Goal: Information Seeking & Learning: Learn about a topic

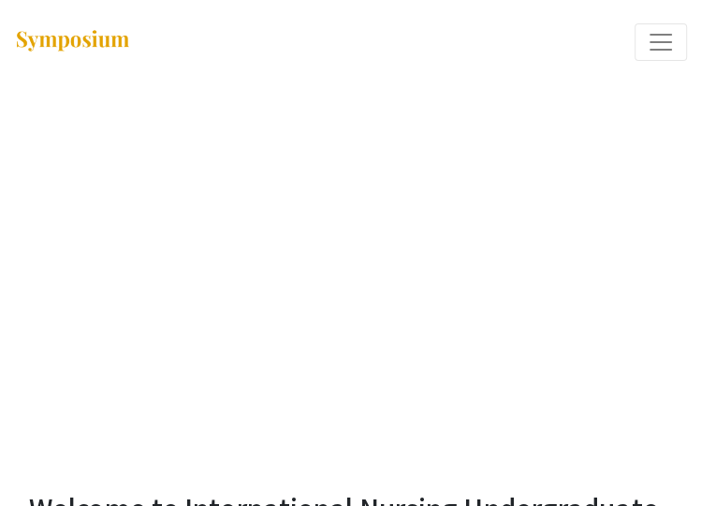
click at [666, 38] on span "Expand or Collapse Menu" at bounding box center [661, 42] width 28 height 28
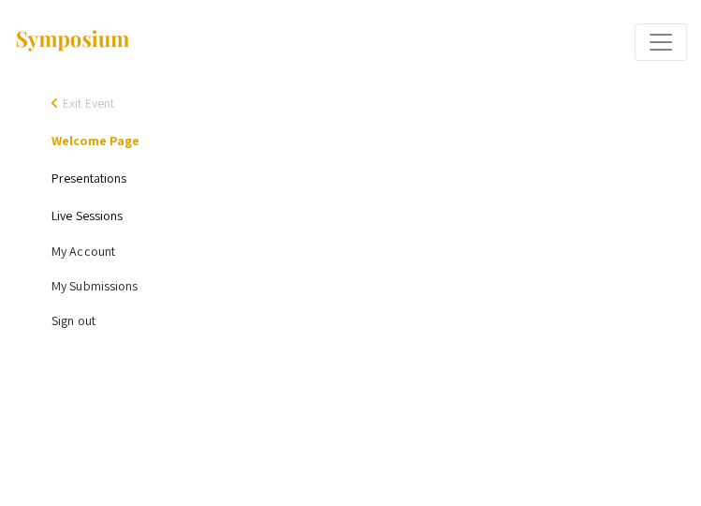
click at [75, 174] on link "Presentations" at bounding box center [89, 178] width 75 height 17
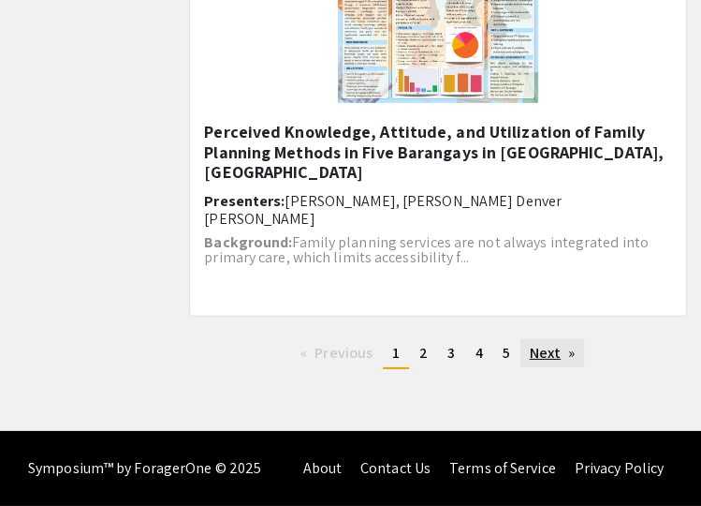
scroll to position [2742, 0]
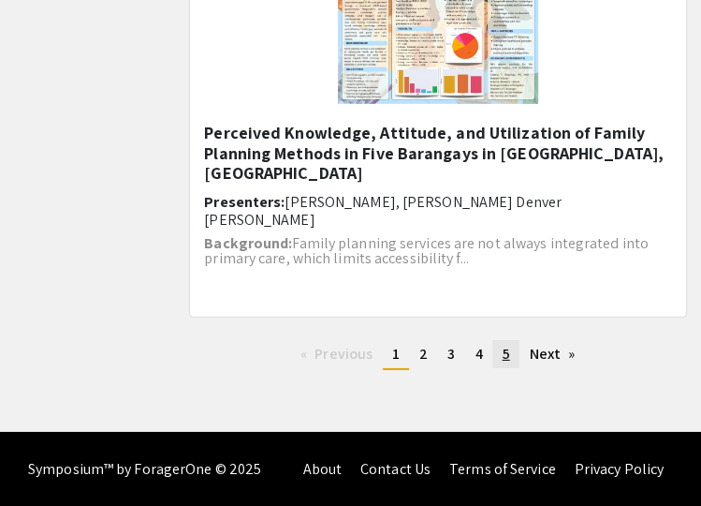
click at [506, 353] on span "5" at bounding box center [505, 354] width 7 height 20
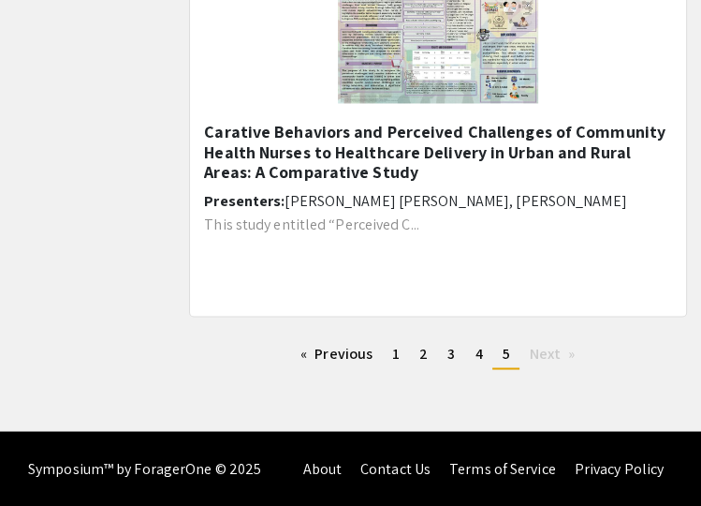
scroll to position [1438, 0]
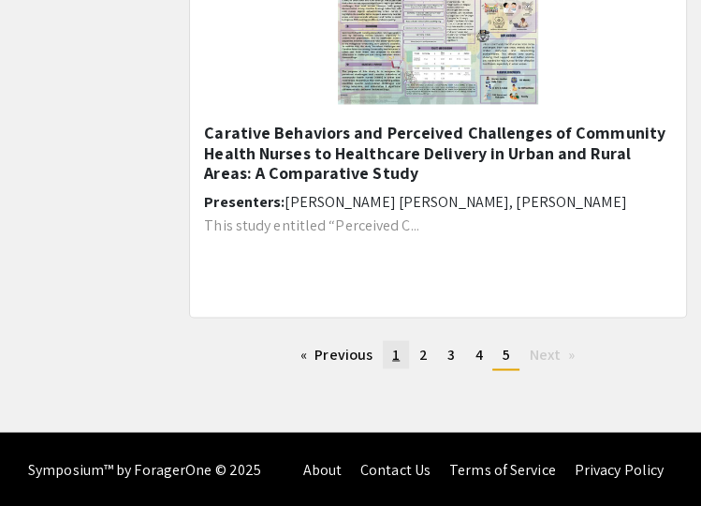
click at [395, 350] on span "1" at bounding box center [395, 354] width 7 height 20
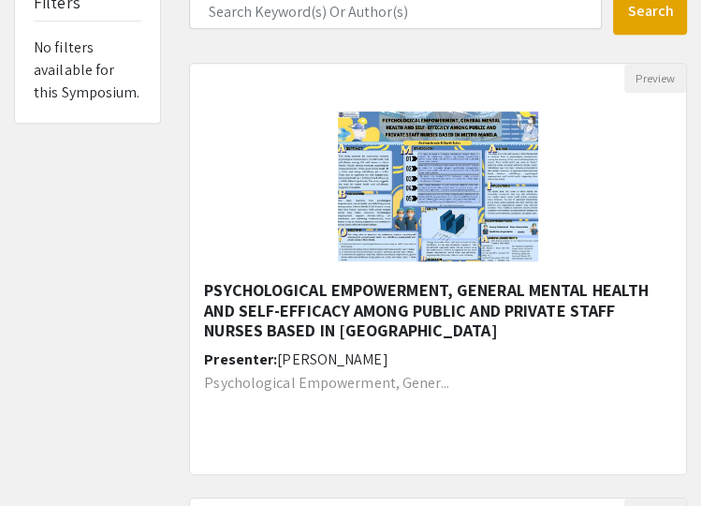
scroll to position [412, 0]
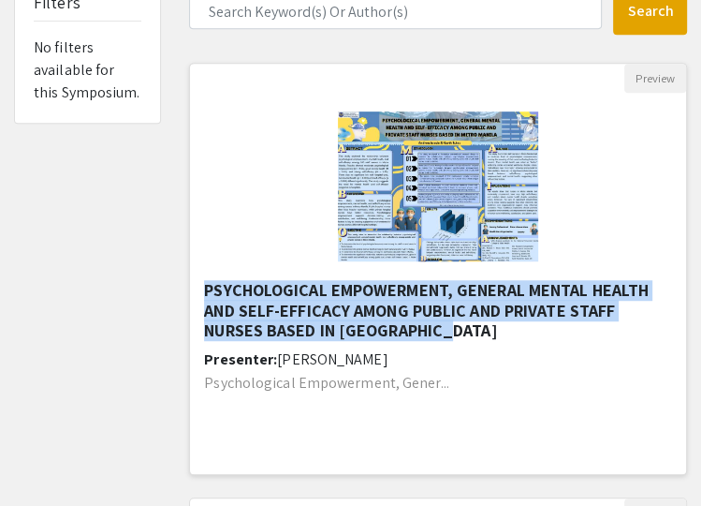
drag, startPoint x: 453, startPoint y: 329, endPoint x: 206, endPoint y: 280, distance: 252.0
click at [206, 280] on h5 "PSYCHOLOGICAL EMPOWERMENT, GENERAL MENTAL HEALTH AND SELF-EFFICACY AMONG PUBLIC…" at bounding box center [438, 310] width 468 height 61
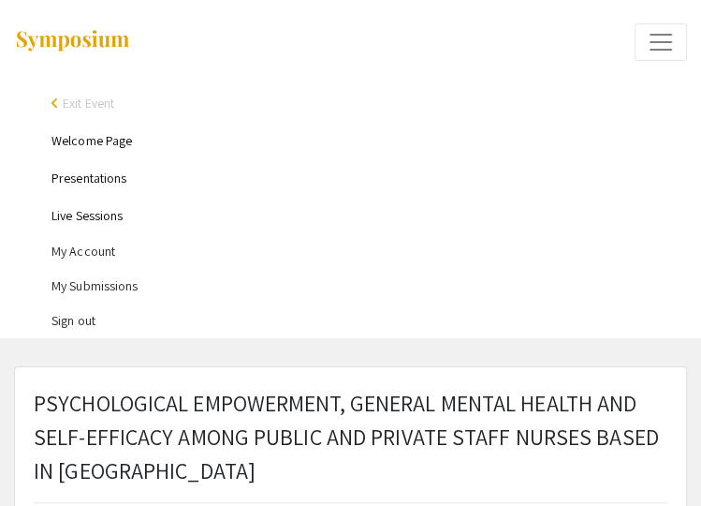
select select "custom"
type input "0"
select select "custom"
type input "1"
select select "auto"
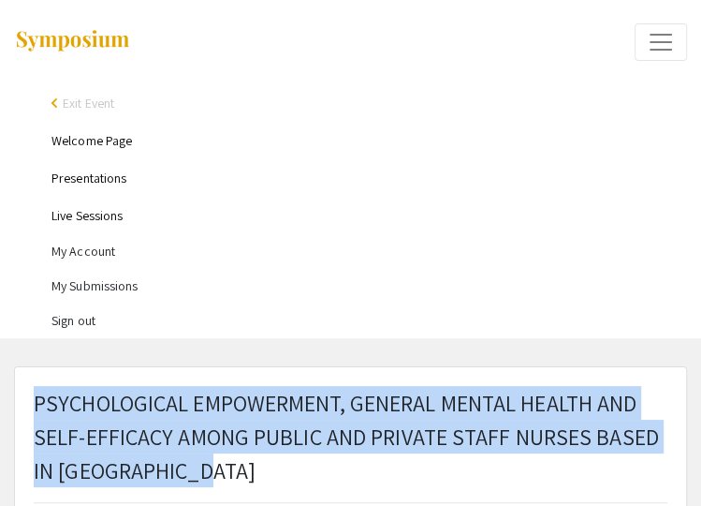
drag, startPoint x: 214, startPoint y: 469, endPoint x: 37, endPoint y: 393, distance: 191.7
click at [37, 393] on p "PSYCHOLOGICAL EMPOWERMENT, GENERAL MENTAL HEALTH AND SELF-EFFICACY AMONG PUBLIC…" at bounding box center [351, 436] width 634 height 101
copy span "PSYCHOLOGICAL EMPOWERMENT, GENERAL MENTAL HEALTH AND SELF-EFFICACY AMONG PUBLIC…"
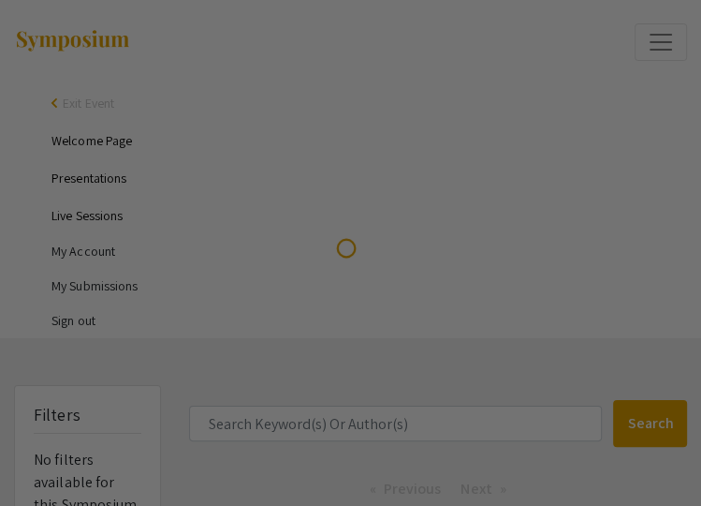
scroll to position [151, 0]
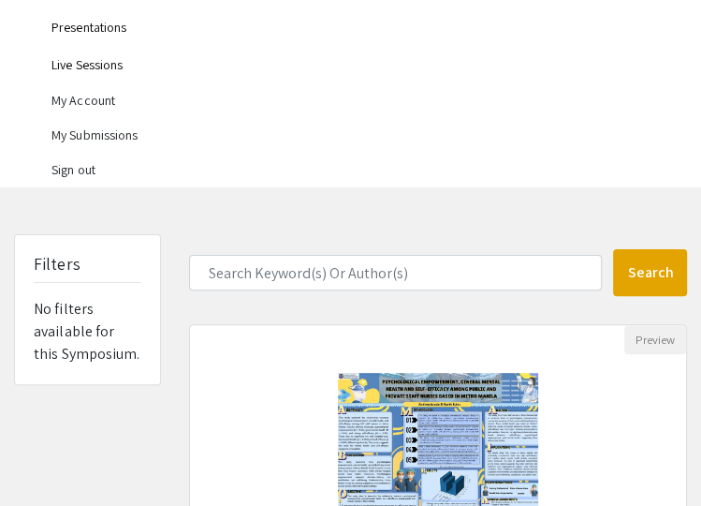
click at [101, 30] on link "Presentations" at bounding box center [89, 27] width 75 height 17
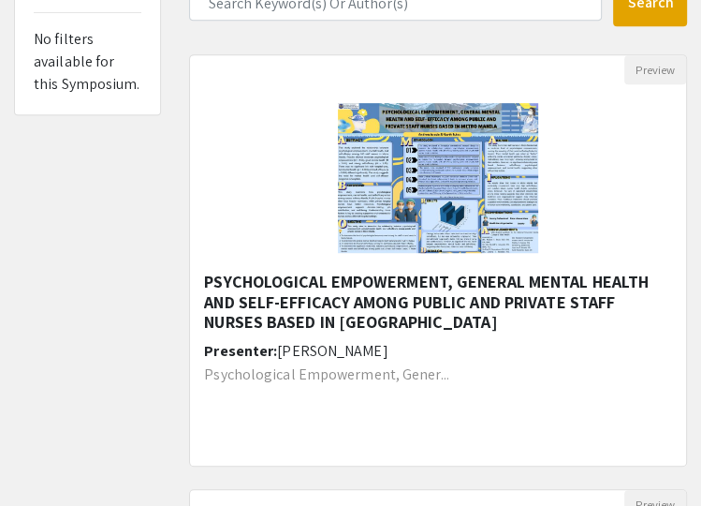
scroll to position [427, 0]
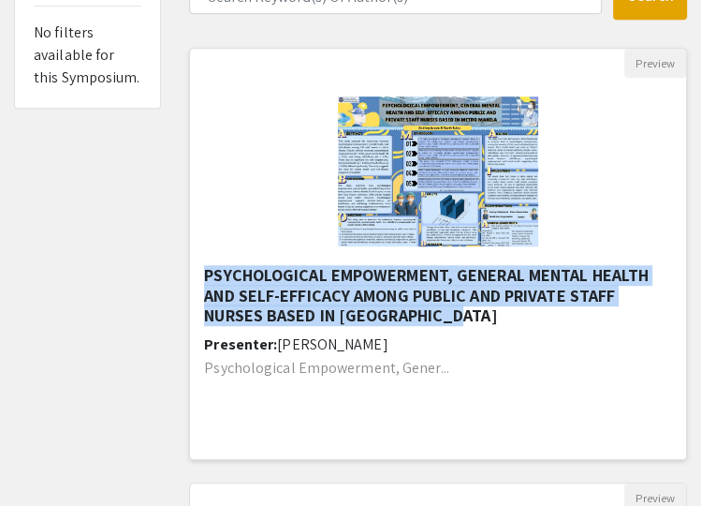
drag, startPoint x: 483, startPoint y: 317, endPoint x: 192, endPoint y: 274, distance: 294.3
click at [192, 274] on div "PSYCHOLOGICAL EMPOWERMENT, GENERAL MENTAL HEALTH AND SELF-EFFICACY AMONG PUBLIC…" at bounding box center [438, 363] width 496 height 196
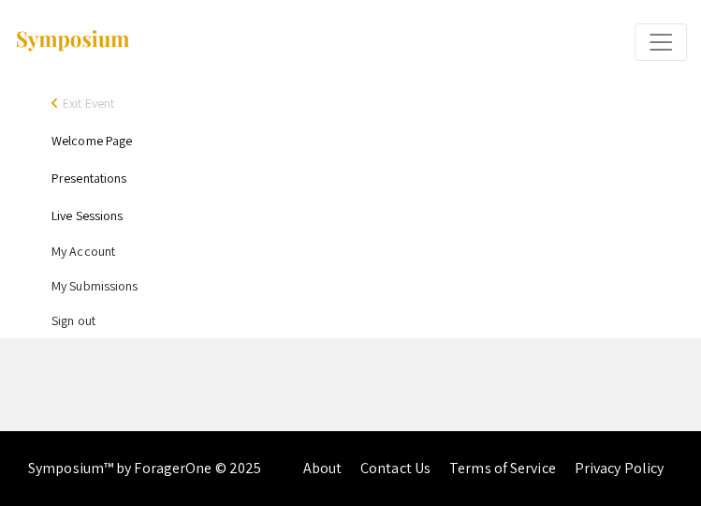
select select "custom"
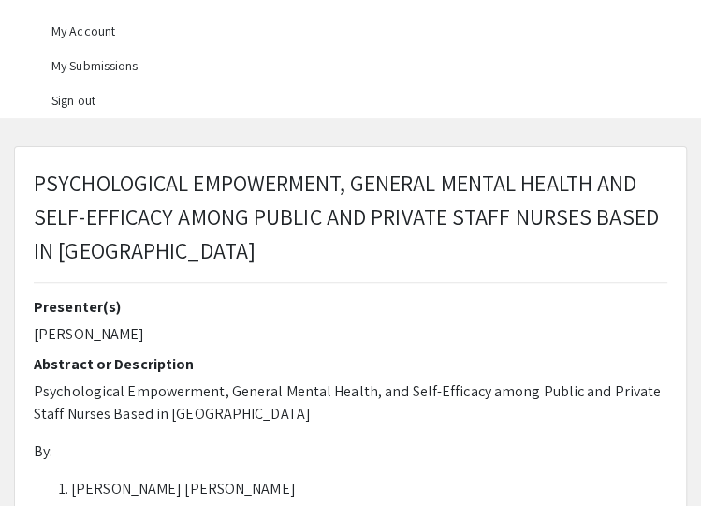
scroll to position [223, 0]
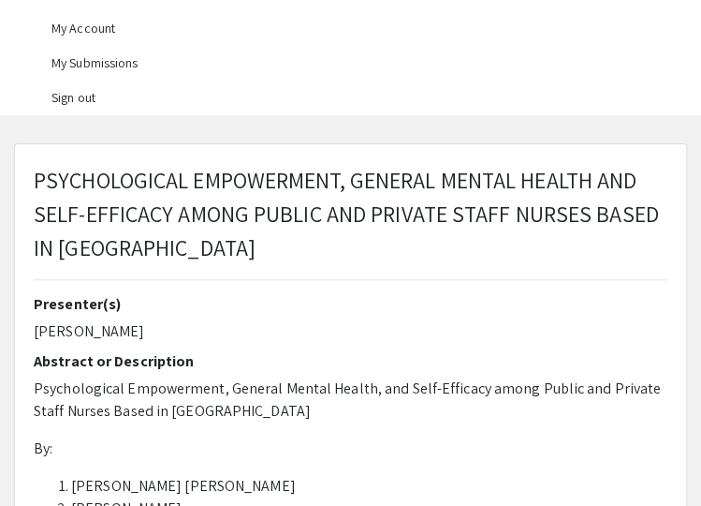
type input "1"
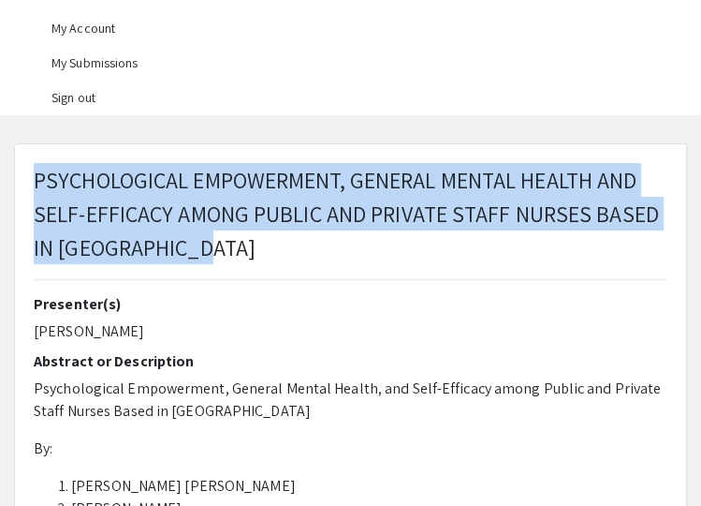
select select "auto"
drag, startPoint x: 209, startPoint y: 250, endPoint x: 37, endPoint y: 177, distance: 187.2
click at [37, 177] on p "PSYCHOLOGICAL EMPOWERMENT, GENERAL MENTAL HEALTH AND SELF-EFFICACY AMONG PUBLIC…" at bounding box center [351, 213] width 634 height 101
copy span "PSYCHOLOGICAL EMPOWERMENT, GENERAL MENTAL HEALTH AND SELF-EFFICACY AMONG PUBLIC…"
click at [62, 226] on span "PSYCHOLOGICAL EMPOWERMENT, GENERAL MENTAL HEALTH AND SELF-EFFICACY AMONG PUBLIC…" at bounding box center [347, 213] width 626 height 97
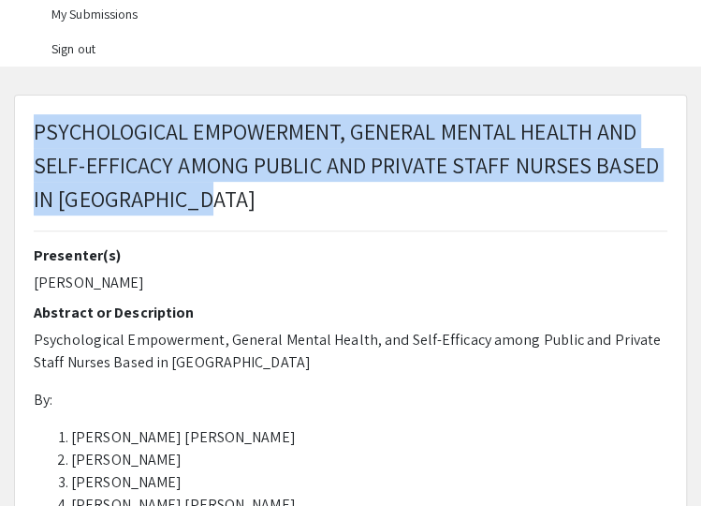
scroll to position [303, 0]
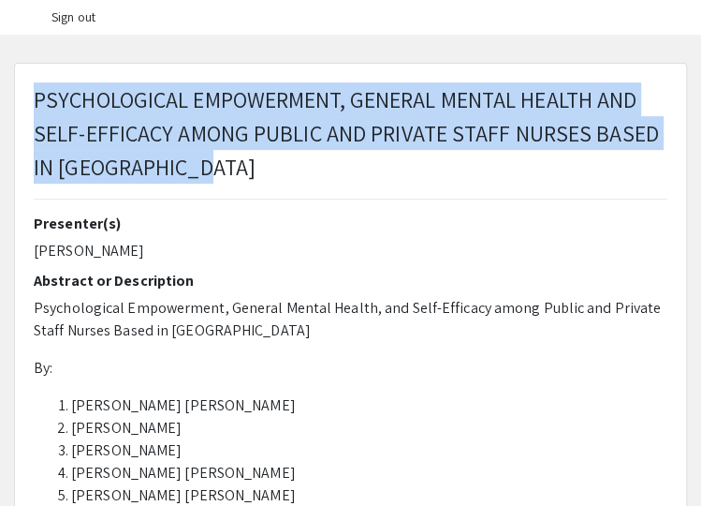
copy span "PSYCHOLOGICAL EMPOWERMENT, GENERAL MENTAL HEALTH AND SELF-EFFICACY AMONG PUBLIC…"
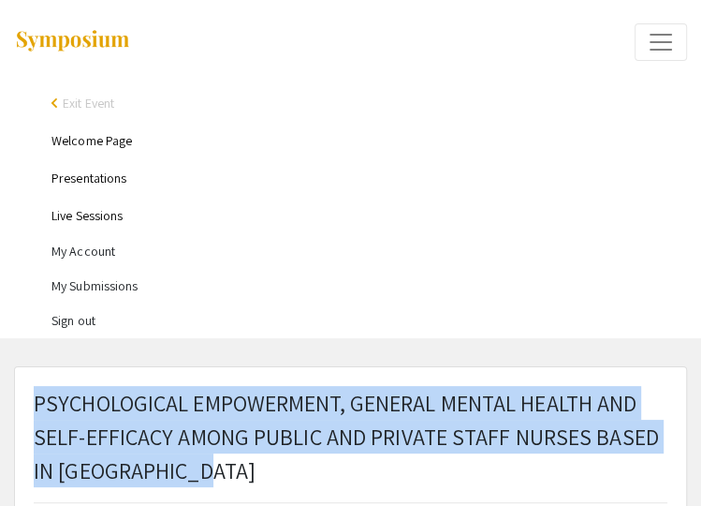
scroll to position [0, 0]
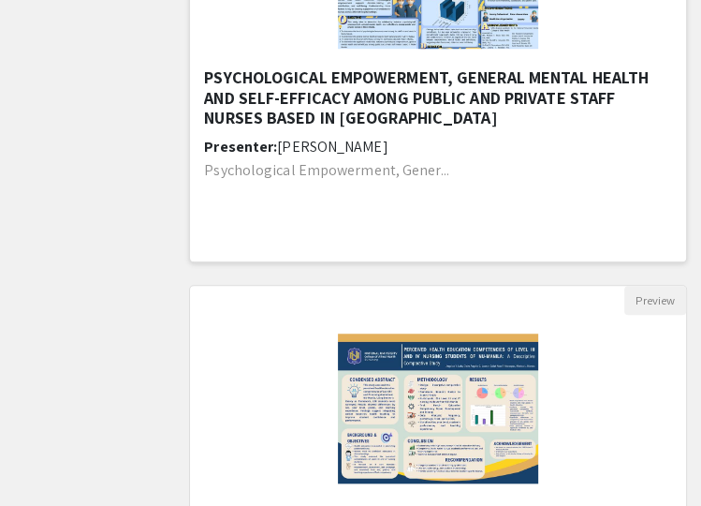
scroll to position [976, 0]
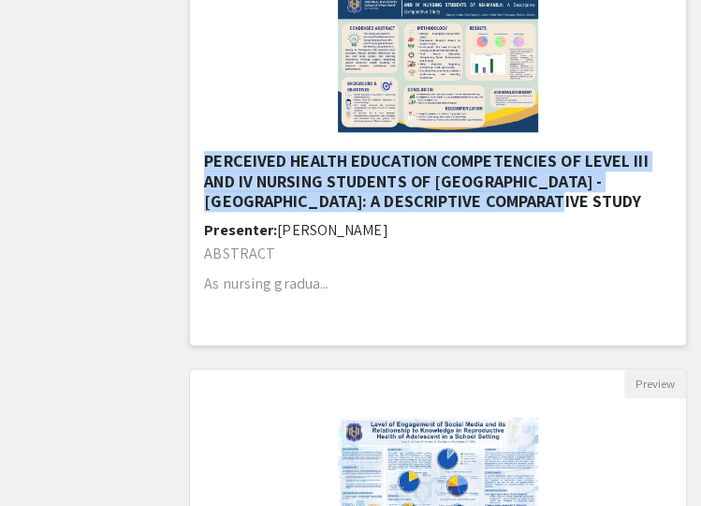
drag, startPoint x: 556, startPoint y: 195, endPoint x: 205, endPoint y: 157, distance: 353.2
click at [205, 157] on h5 "PERCEIVED HEALTH EDUCATION COMPETENCIES OF LEVEL III AND IV NURSING STUDENTS OF…" at bounding box center [438, 181] width 468 height 61
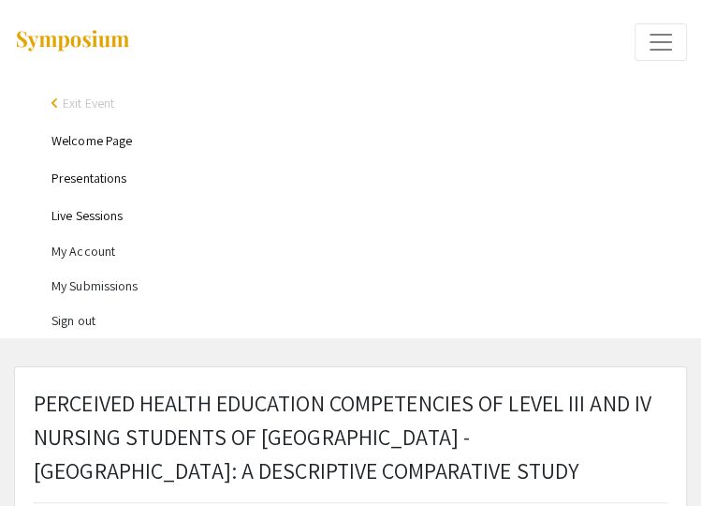
select select "auto"
type input "1"
select select "auto"
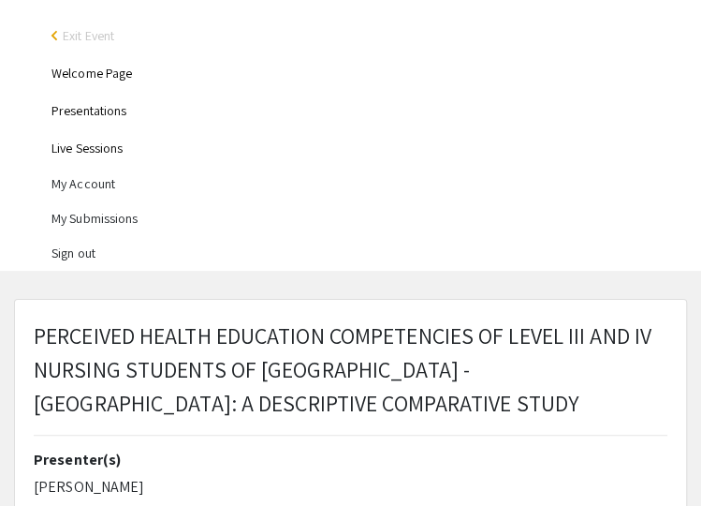
scroll to position [68, 0]
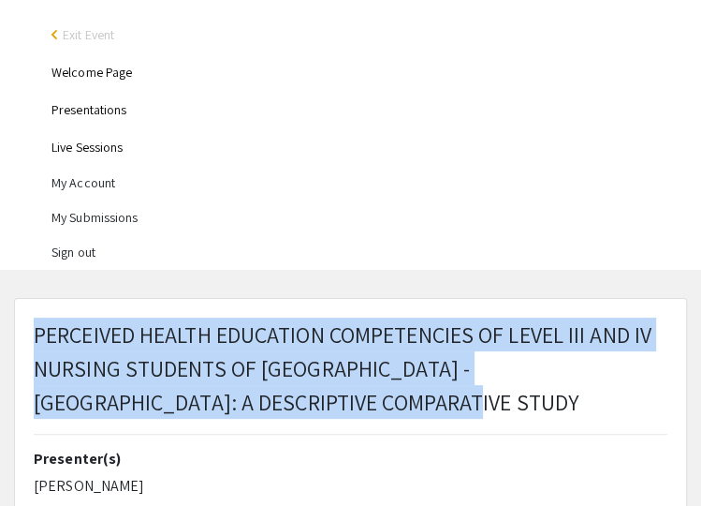
drag, startPoint x: 360, startPoint y: 401, endPoint x: 32, endPoint y: 329, distance: 335.6
click at [32, 329] on div "PERCEIVED HEALTH EDUCATION COMPETENCIES OF LEVEL III AND IV NURSING STUDENTS OF…" at bounding box center [351, 383] width 662 height 132
click at [375, 375] on p "PERCEIVED HEALTH EDUCATION COMPETENCIES OF LEVEL III AND IV NURSING STUDENTS OF…" at bounding box center [351, 367] width 634 height 101
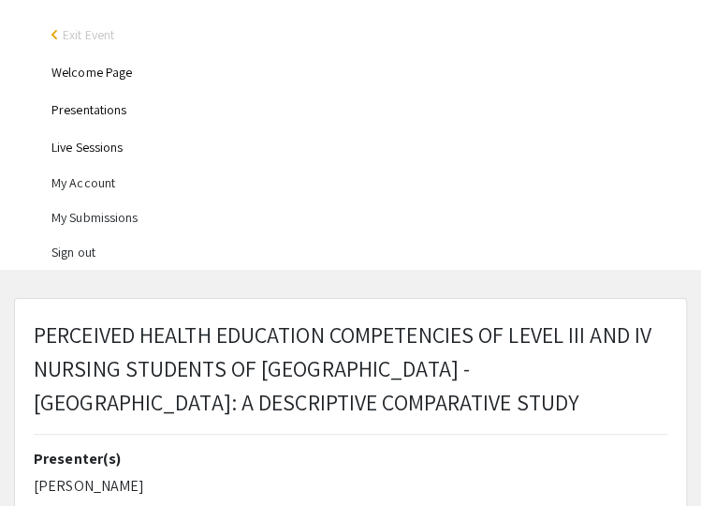
click at [378, 396] on p "PERCEIVED HEALTH EDUCATION COMPETENCIES OF LEVEL III AND IV NURSING STUDENTS OF…" at bounding box center [351, 367] width 634 height 101
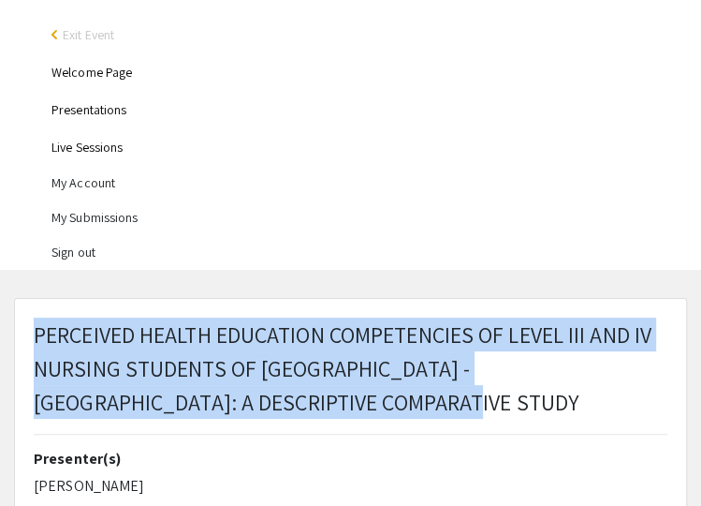
drag, startPoint x: 355, startPoint y: 396, endPoint x: 31, endPoint y: 332, distance: 330.2
click at [31, 332] on div "PERCEIVED HEALTH EDUCATION COMPETENCIES OF LEVEL III AND IV NURSING STUDENTS OF…" at bounding box center [351, 383] width 662 height 132
copy p "PERCEIVED HEALTH EDUCATION COMPETENCIES OF LEVEL III AND IV NURSING STUDENTS OF…"
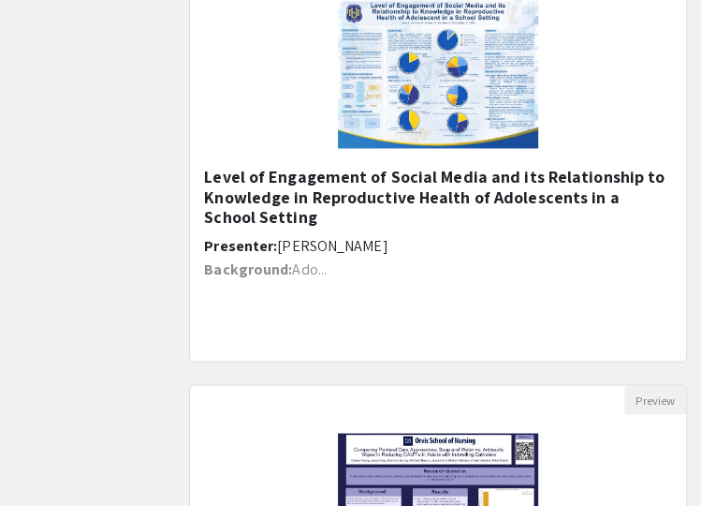
scroll to position [1413, 0]
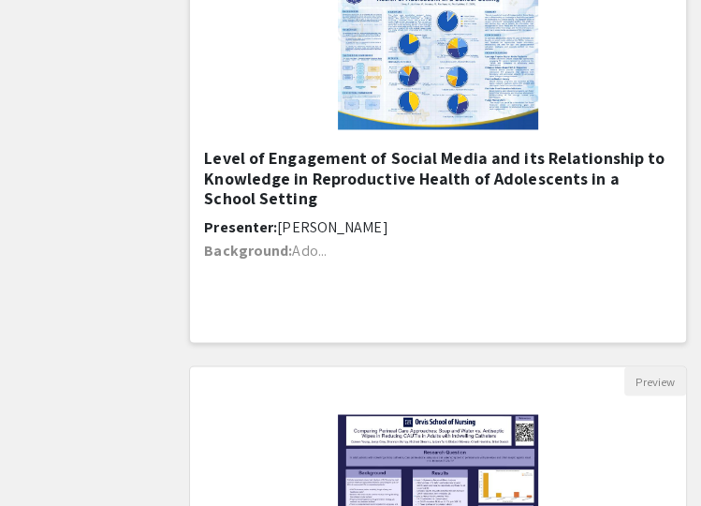
click at [270, 170] on h5 "Level of Engagement of Social Media and its Relationship to Knowledge in Reprod…" at bounding box center [438, 178] width 468 height 61
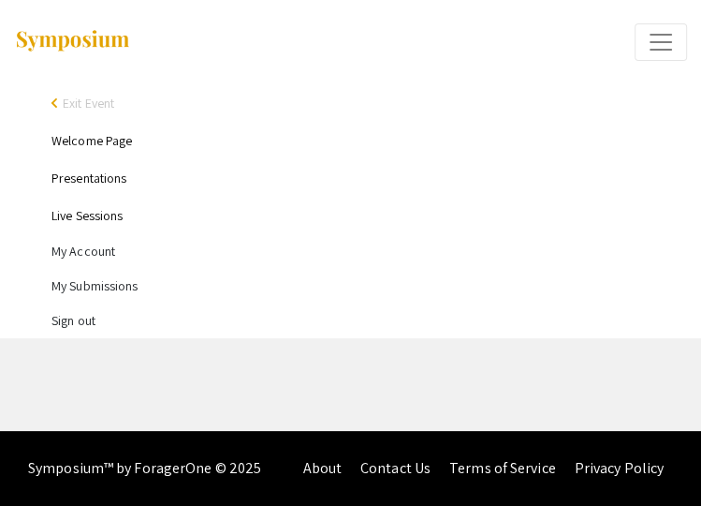
select select "custom"
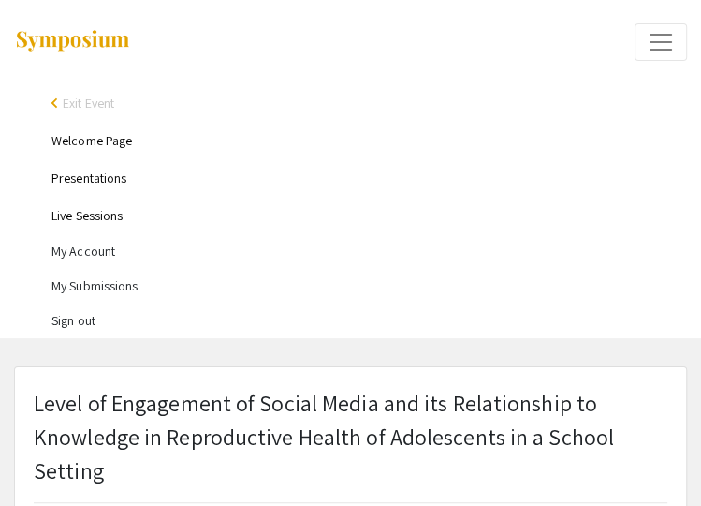
type input "1"
select select "auto"
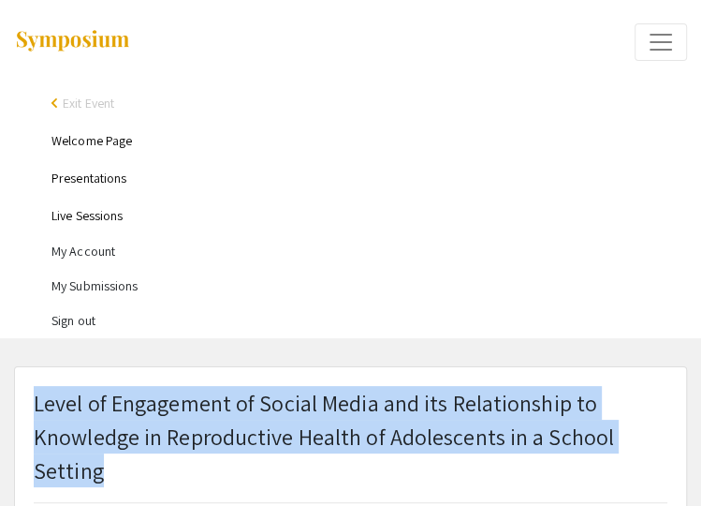
drag, startPoint x: 123, startPoint y: 468, endPoint x: 34, endPoint y: 397, distance: 113.9
click at [34, 397] on p "Level of Engagement of Social Media and its Relationship to Knowledge in Reprod…" at bounding box center [351, 436] width 634 height 101
copy p "Level of Engagement of Social Media and its Relationship to Knowledge in Reprod…"
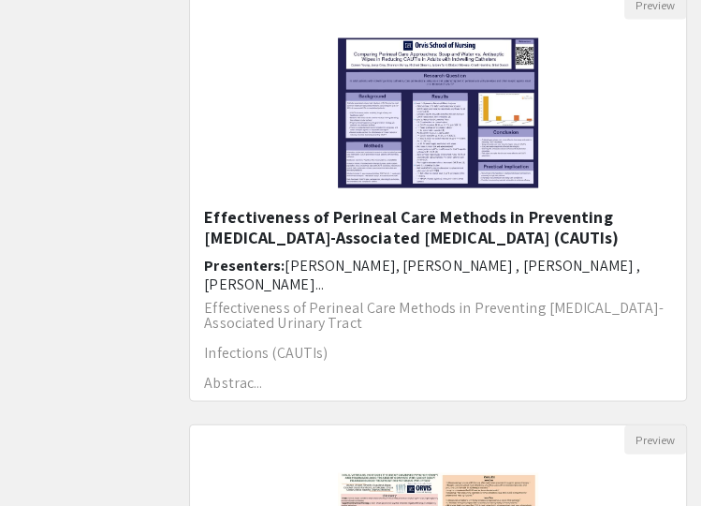
scroll to position [1791, 0]
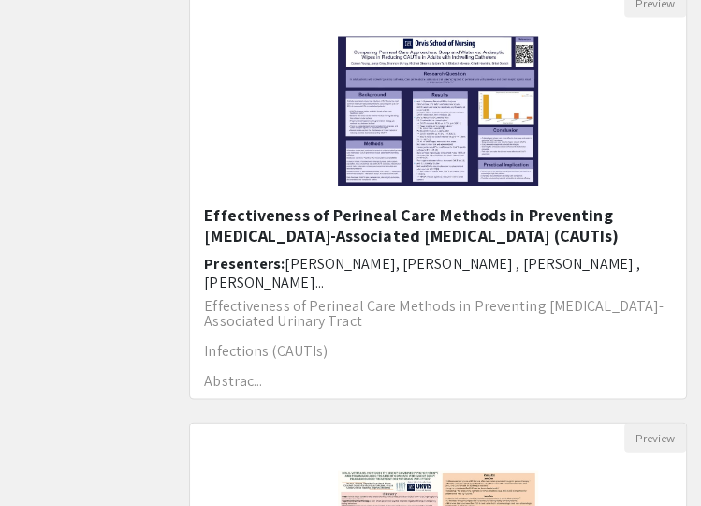
drag, startPoint x: 570, startPoint y: 231, endPoint x: 184, endPoint y: 205, distance: 387.7
click at [184, 205] on div "Preview Effectiveness of Perineal Care Methods in Preventing [MEDICAL_DATA]-Ass…" at bounding box center [438, 205] width 526 height 435
copy h5 "Effectiveness of Perineal Care Methods in Preventing [MEDICAL_DATA]-Associated …"
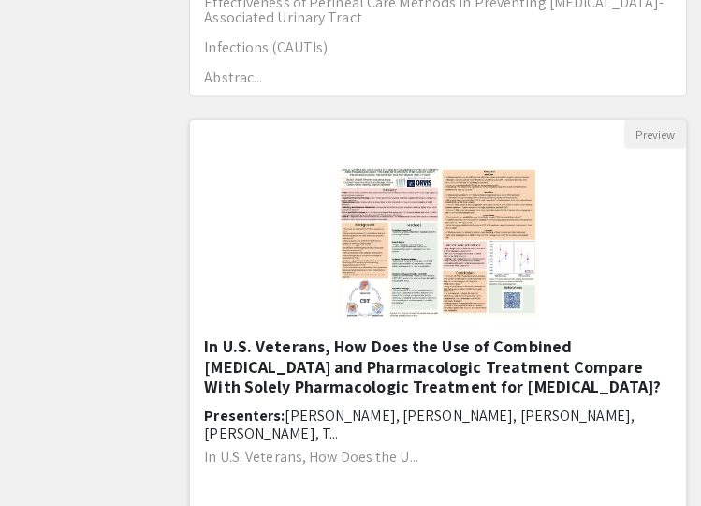
scroll to position [2094, 0]
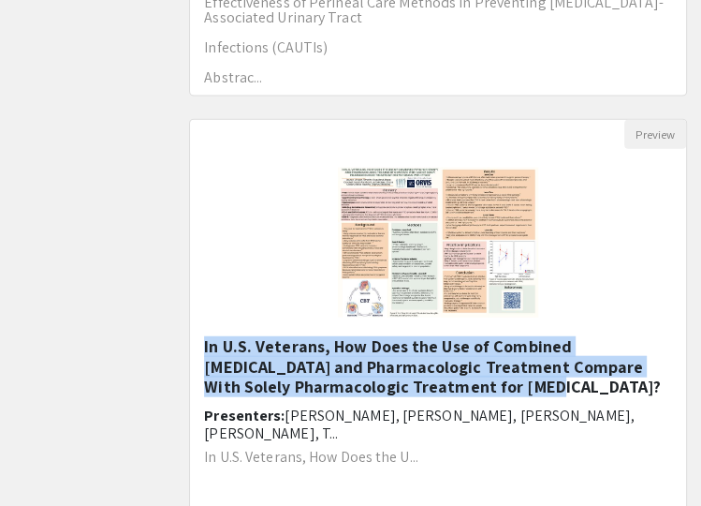
drag, startPoint x: 549, startPoint y: 385, endPoint x: 187, endPoint y: 341, distance: 364.2
click at [187, 341] on div "Preview In U.S. Veterans, How Does the Use of Combined [MEDICAL_DATA] and Pharm…" at bounding box center [438, 336] width 526 height 435
copy h5 "In U.S. Veterans, How Does the Use of Combined [MEDICAL_DATA] and Pharmacologic…"
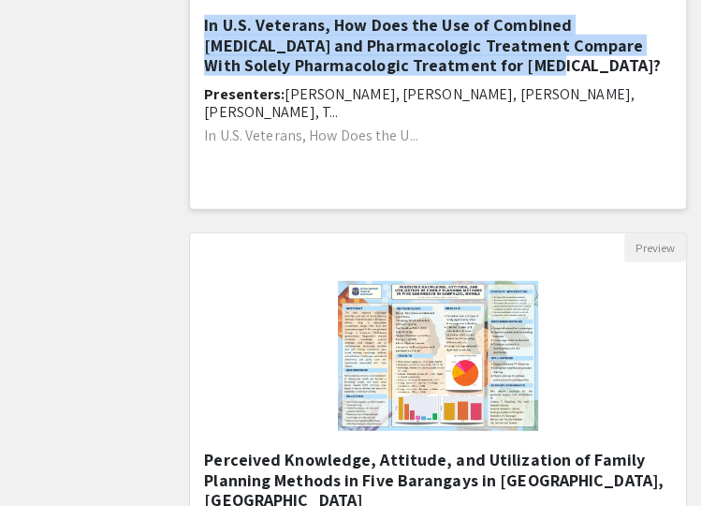
scroll to position [2580, 0]
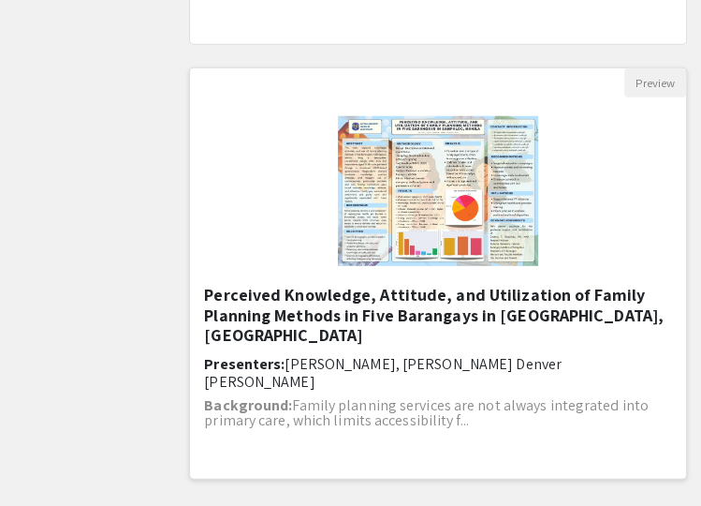
click at [627, 314] on h5 "Perceived Knowledge, Attitude, and Utilization of Family Planning Methods in Fi…" at bounding box center [438, 315] width 468 height 61
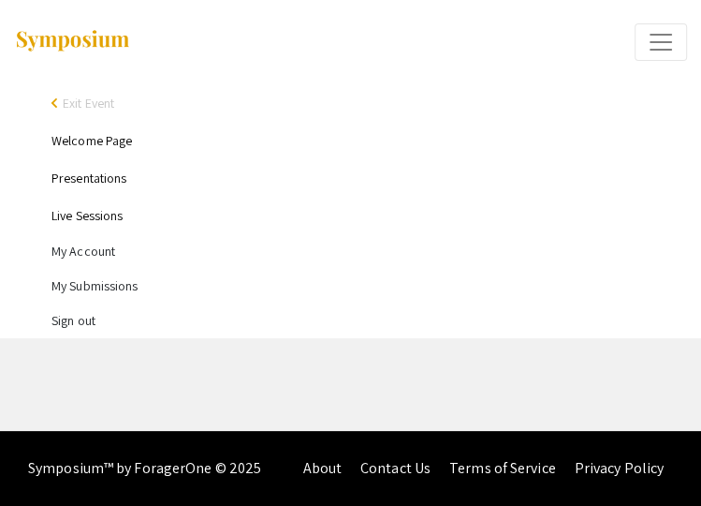
select select "custom"
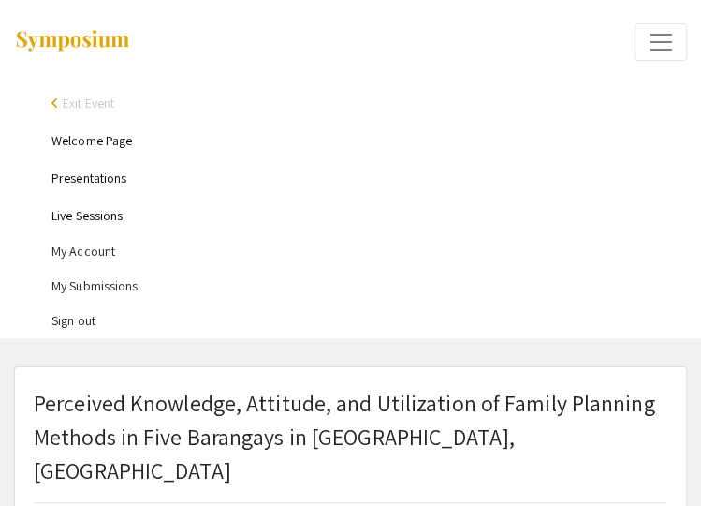
type input "0"
select select "custom"
type input "1"
select select "auto"
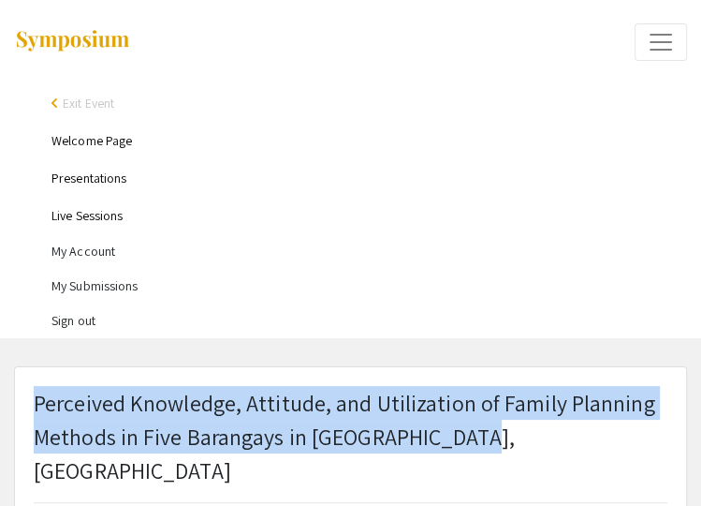
drag, startPoint x: 494, startPoint y: 436, endPoint x: 34, endPoint y: 397, distance: 461.5
click at [34, 397] on p "Perceived Knowledge, Attitude, and Utilization of Family Planning Methods in Fi…" at bounding box center [351, 436] width 634 height 101
copy p "Perceived Knowledge, Attitude, and Utilization of Family Planning Methods in Fi…"
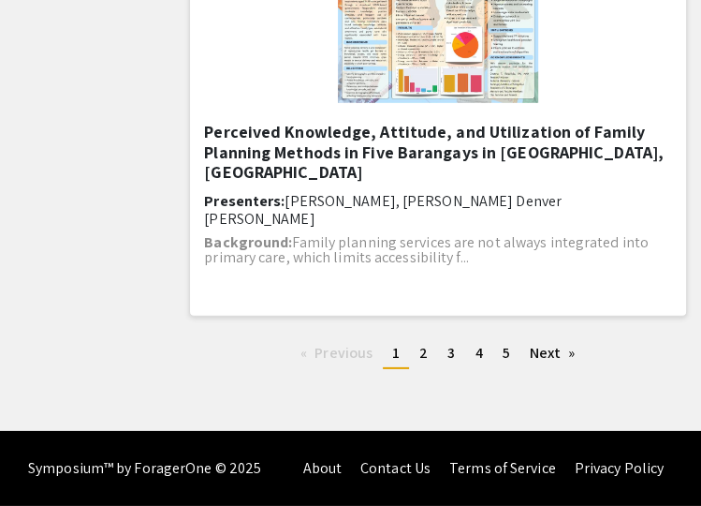
scroll to position [2742, 0]
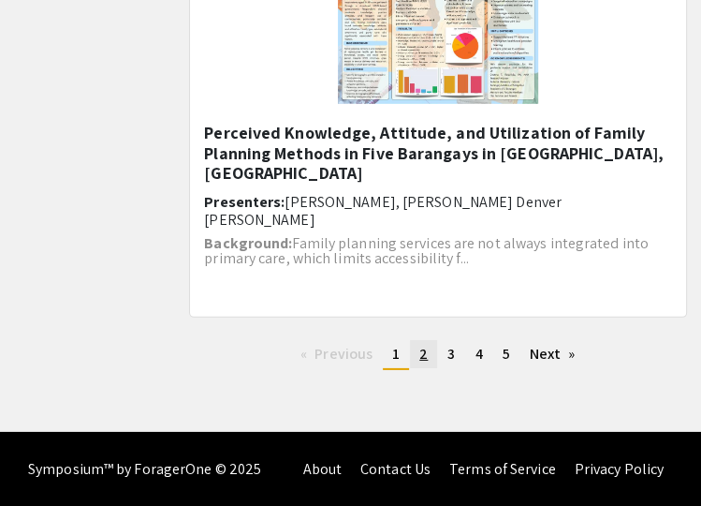
click at [423, 351] on span "2" at bounding box center [424, 354] width 8 height 20
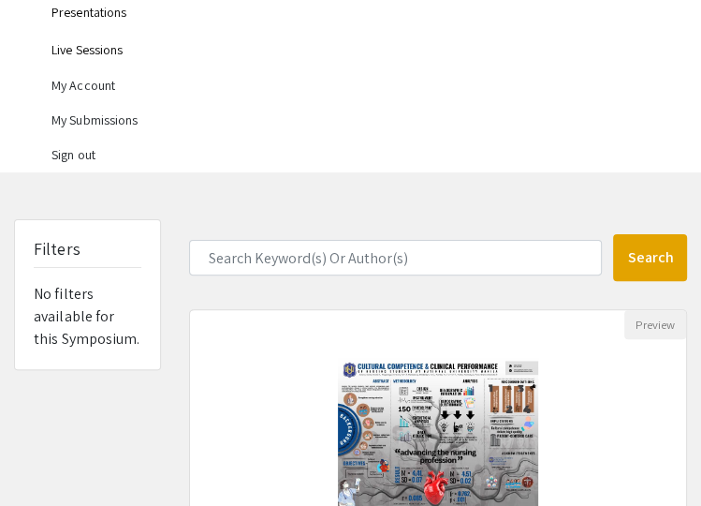
scroll to position [322, 0]
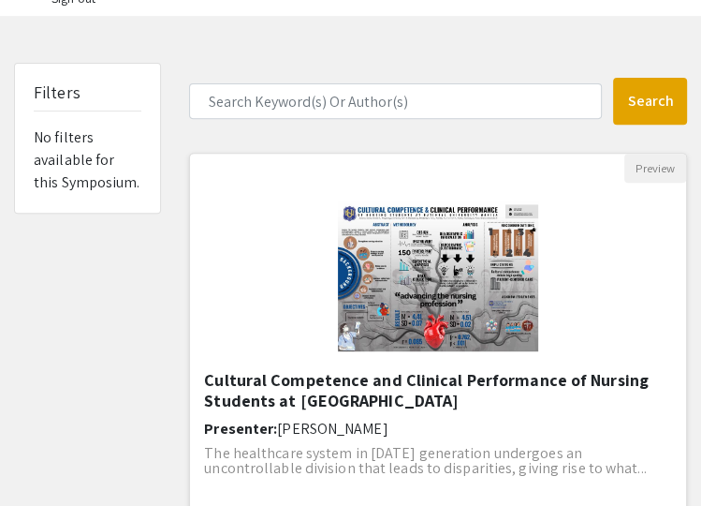
drag, startPoint x: 505, startPoint y: 401, endPoint x: 207, endPoint y: 381, distance: 298.5
click at [207, 381] on h5 "Cultural Competence and Clinical Performance of Nursing Students at [GEOGRAPHIC…" at bounding box center [438, 390] width 468 height 40
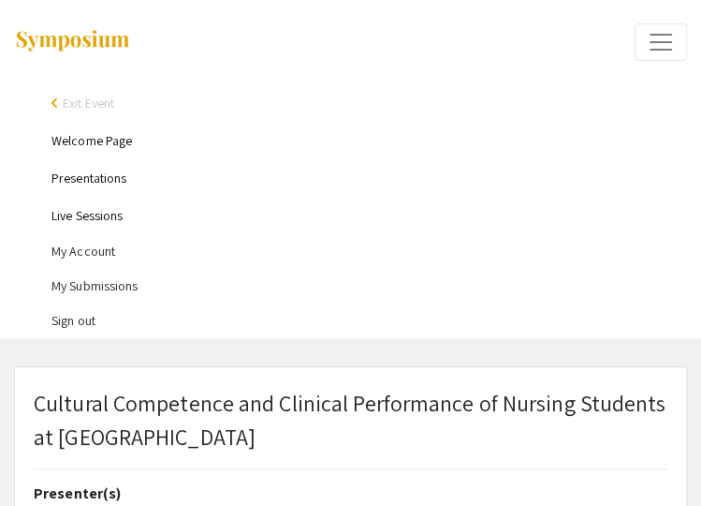
select select "custom"
type input "0"
select select "custom"
type input "1"
drag, startPoint x: 296, startPoint y: 440, endPoint x: 49, endPoint y: 394, distance: 251.5
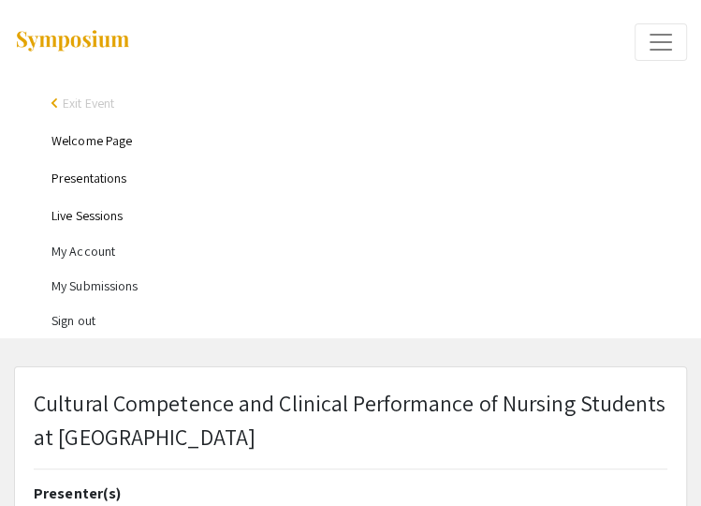
click at [49, 394] on p "Cultural Competence and Clinical Performance of Nursing Students at [GEOGRAPHIC…" at bounding box center [351, 419] width 634 height 67
select select "auto"
click at [296, 425] on p "Cultural Competence and Clinical Performance of Nursing Students at [GEOGRAPHIC…" at bounding box center [351, 419] width 634 height 67
drag, startPoint x: 300, startPoint y: 435, endPoint x: -2, endPoint y: 406, distance: 303.0
click at [0, 406] on html "arrow_back_ios Exit Event Welcome Page Presentations Live Sessions My Account M…" at bounding box center [350, 253] width 701 height 506
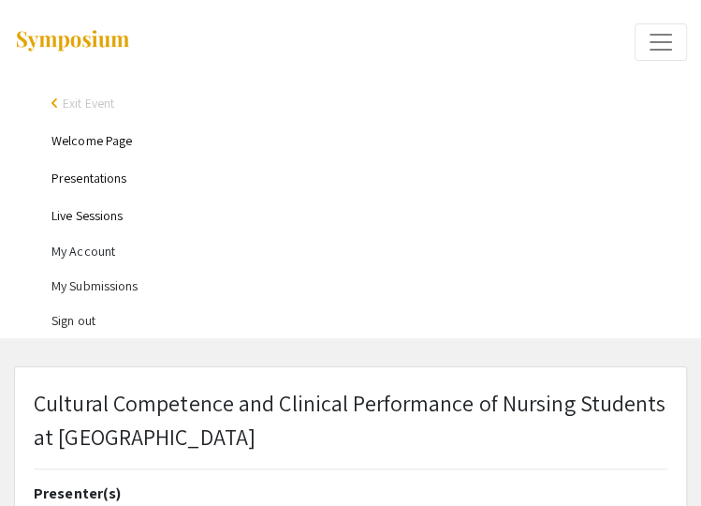
copy p "Cultural Competence and Clinical Performance of Nursing Students at [GEOGRAPHIC…"
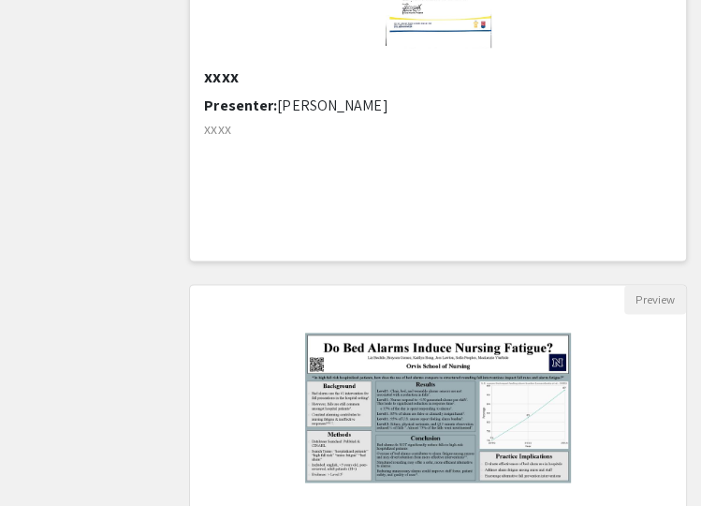
scroll to position [1178, 0]
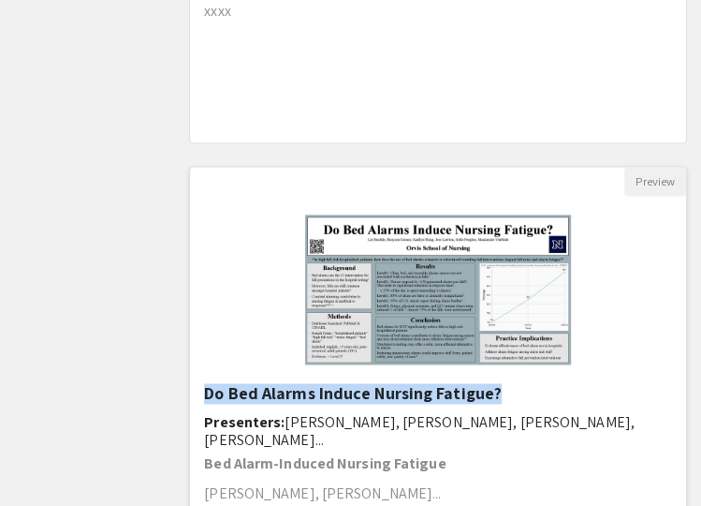
drag, startPoint x: 532, startPoint y: 392, endPoint x: 192, endPoint y: 391, distance: 340.0
click at [192, 391] on div "Do Bed Alarms Induce Nursing Fatigue? Presenters: [PERSON_NAME], [PERSON_NAME],…" at bounding box center [438, 481] width 496 height 196
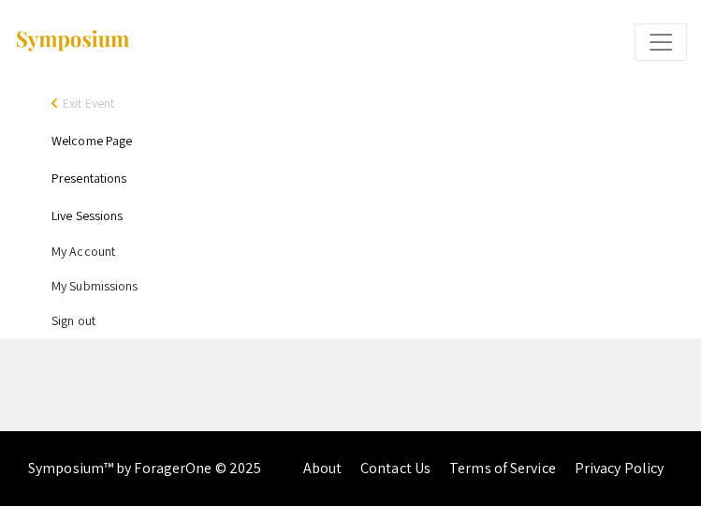
select select "custom"
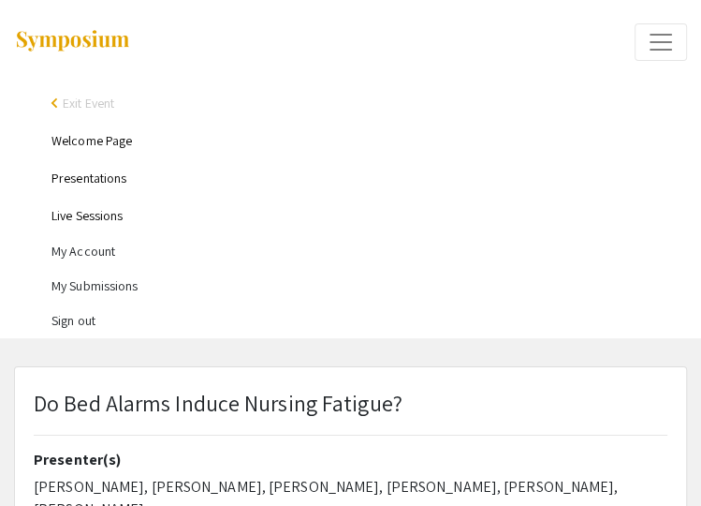
type input "1"
select select "auto"
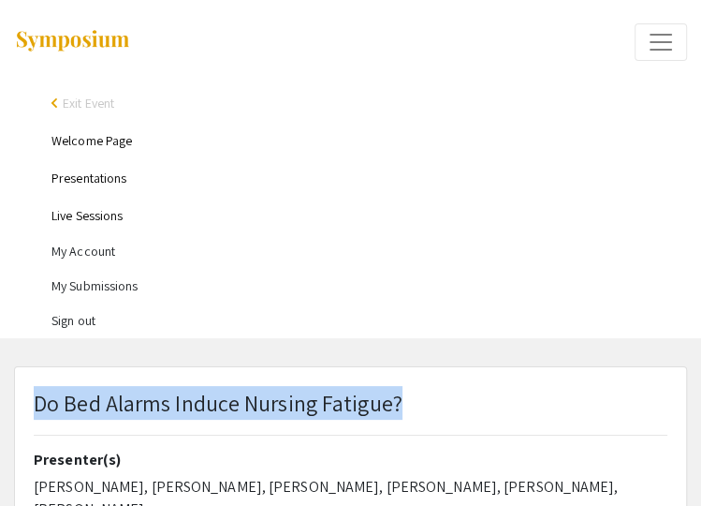
drag, startPoint x: 441, startPoint y: 405, endPoint x: 11, endPoint y: 408, distance: 429.9
copy p "Do Bed Alarms Induce Nursing Fatigue?"
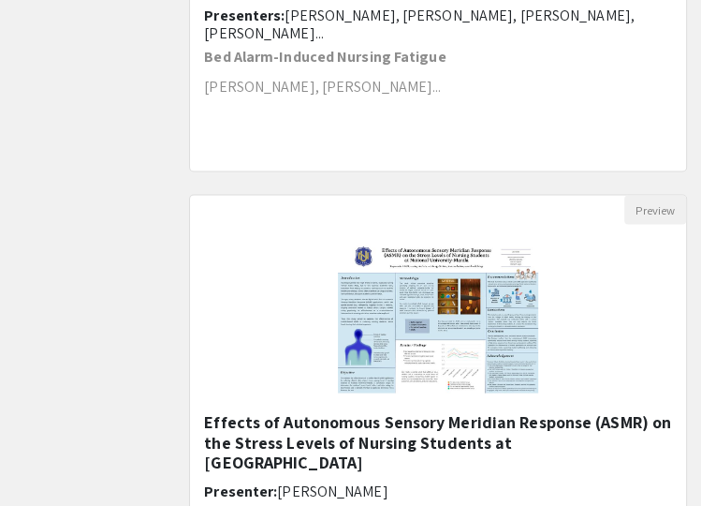
scroll to position [1710, 0]
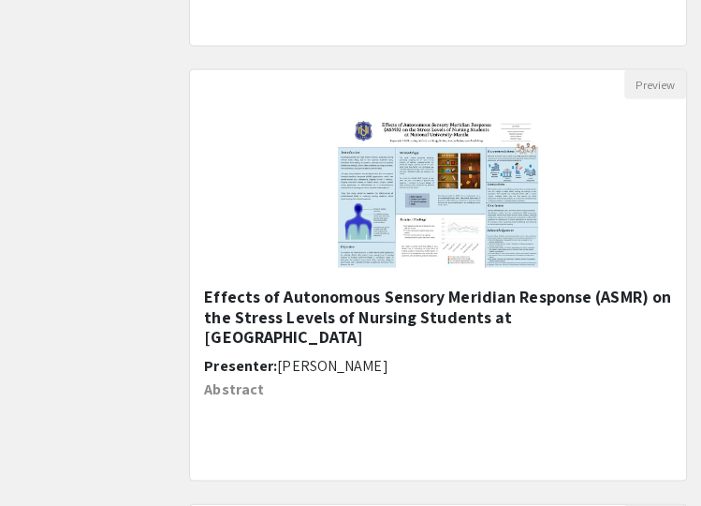
drag, startPoint x: 281, startPoint y: 340, endPoint x: 203, endPoint y: 288, distance: 93.8
click at [204, 287] on h5 "Effects of Autonomous Sensory Meridian Response (ASMR) on the Stress Levels of …" at bounding box center [438, 316] width 468 height 61
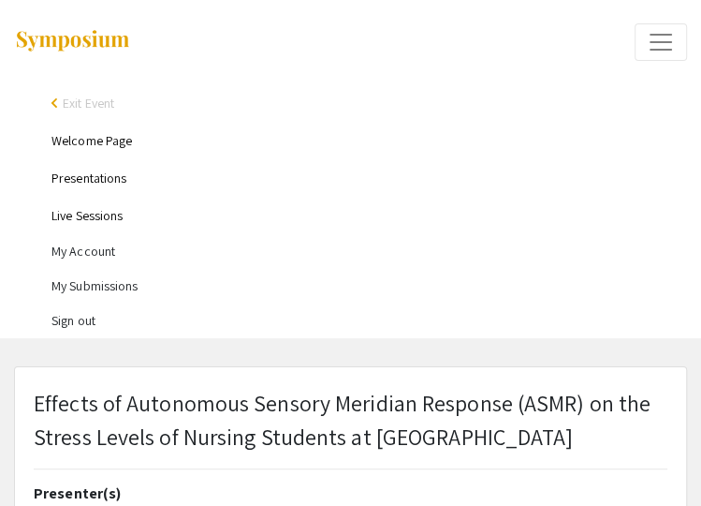
select select "custom"
type input "0"
select select "custom"
type input "1"
select select "auto"
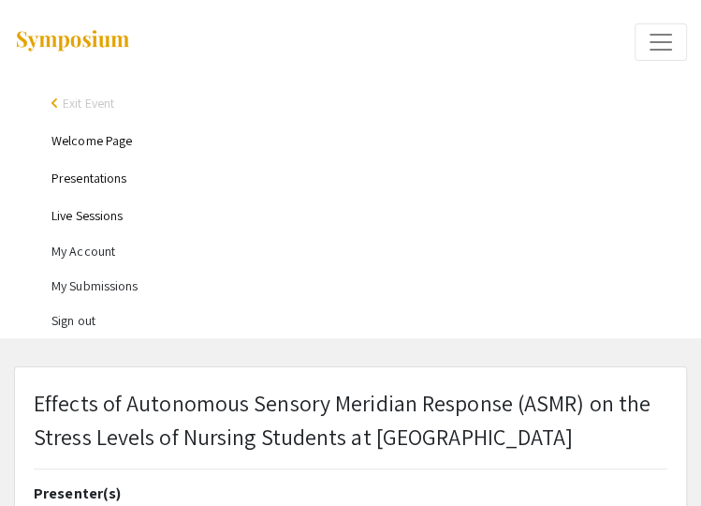
drag, startPoint x: 633, startPoint y: 433, endPoint x: 37, endPoint y: 389, distance: 597.3
click at [37, 388] on p "Effects of Autonomous Sensory Meridian Response (ASMR) on the Stress Levels of …" at bounding box center [351, 419] width 634 height 67
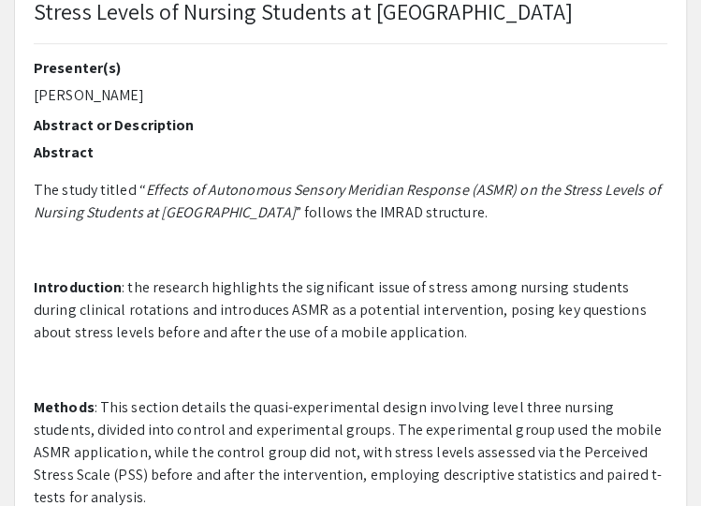
scroll to position [35, 0]
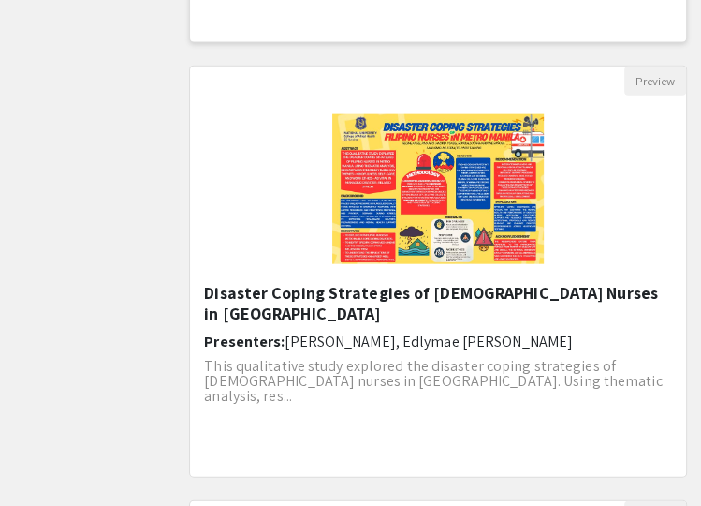
scroll to position [2151, 0]
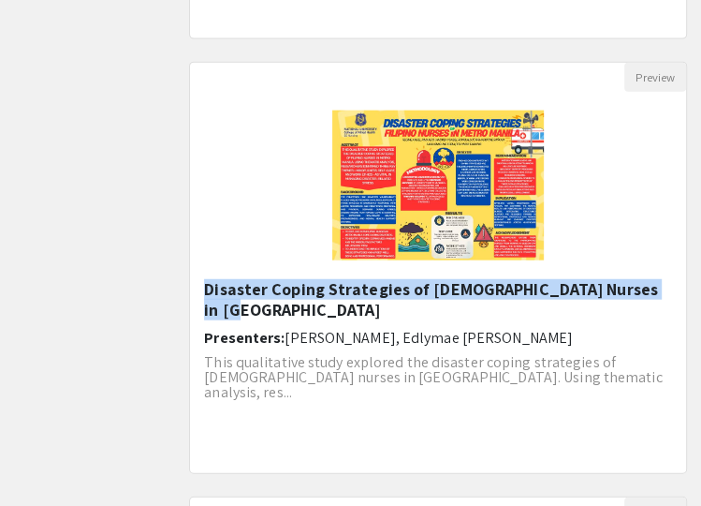
drag, startPoint x: 656, startPoint y: 289, endPoint x: 175, endPoint y: 284, distance: 480.5
click at [175, 284] on div "Preview Disaster Coping Strategies of [DEMOGRAPHIC_DATA] Nurses in [GEOGRAPHIC_…" at bounding box center [438, 279] width 526 height 435
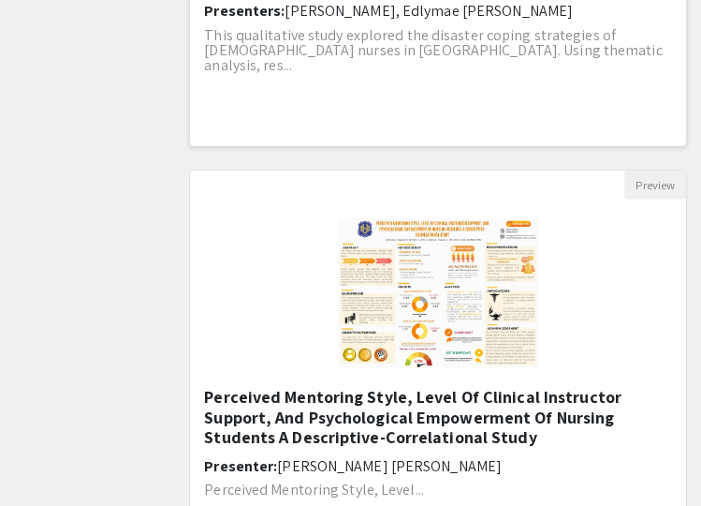
scroll to position [2551, 0]
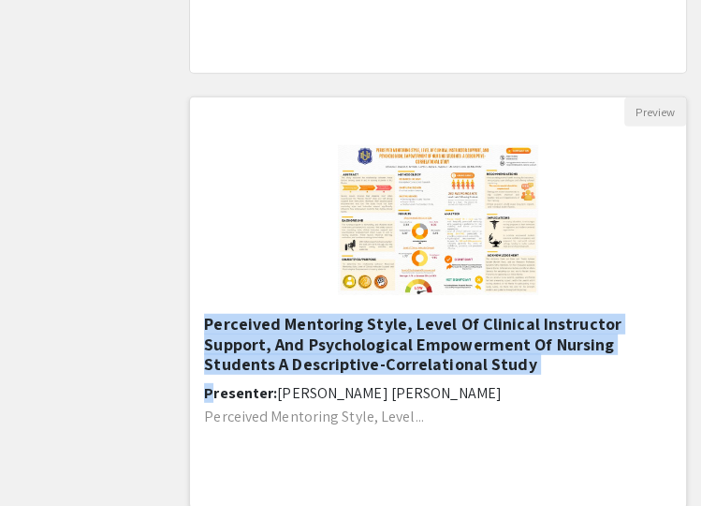
drag, startPoint x: 563, startPoint y: 375, endPoint x: 201, endPoint y: 320, distance: 365.6
click at [201, 320] on div "Perceived Mentoring Style, Level Of Clinical Instructor Support, And Psychologi…" at bounding box center [438, 412] width 496 height 196
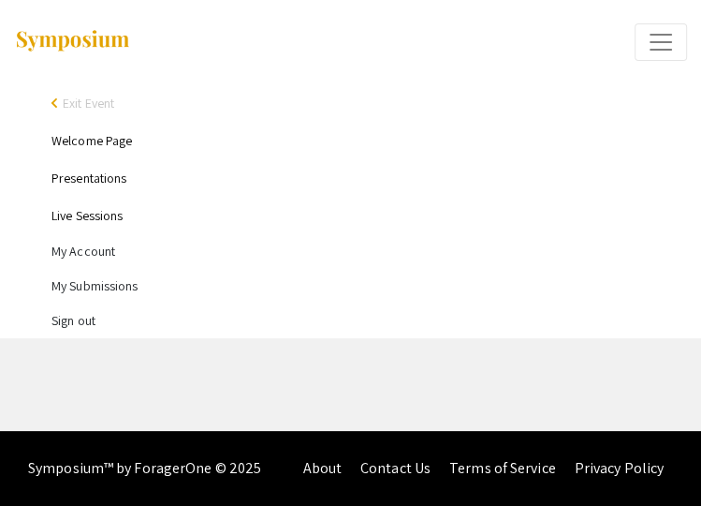
select select "custom"
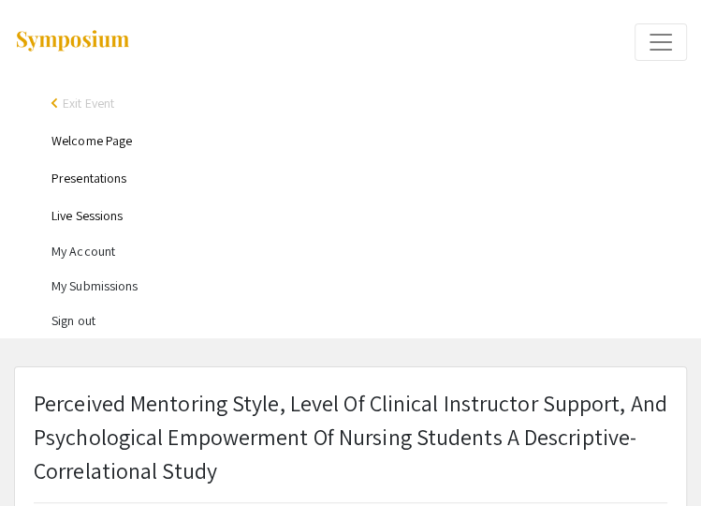
type input "0"
select select "custom"
type input "1"
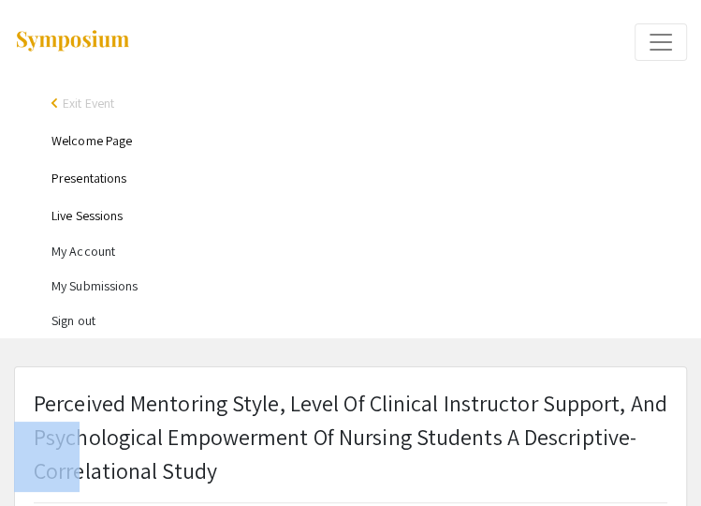
select select "auto"
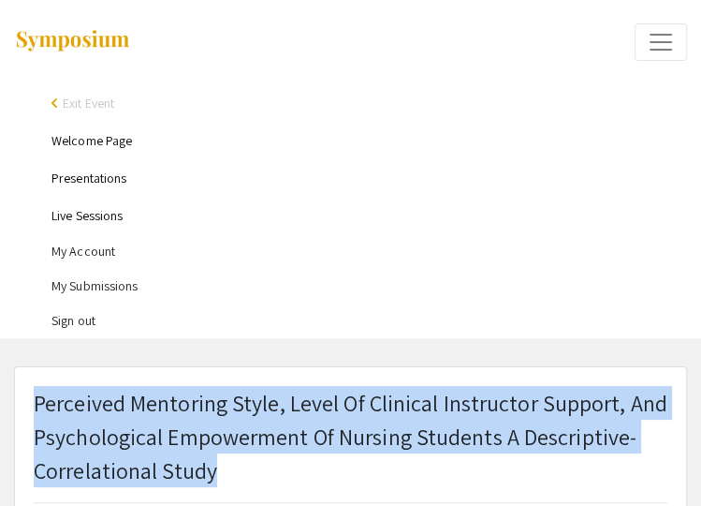
drag, startPoint x: 245, startPoint y: 476, endPoint x: 37, endPoint y: 395, distance: 223.0
click at [37, 395] on p "Perceived Mentoring Style, Level Of Clinical Instructor Support, And Psychologi…" at bounding box center [351, 436] width 634 height 101
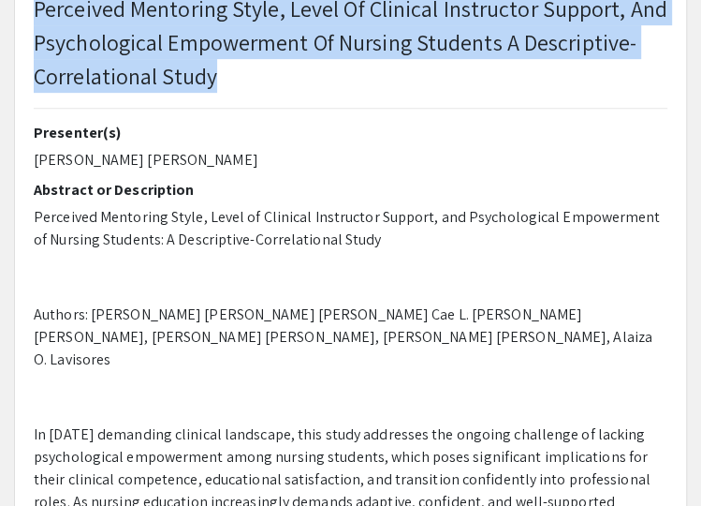
scroll to position [407, 0]
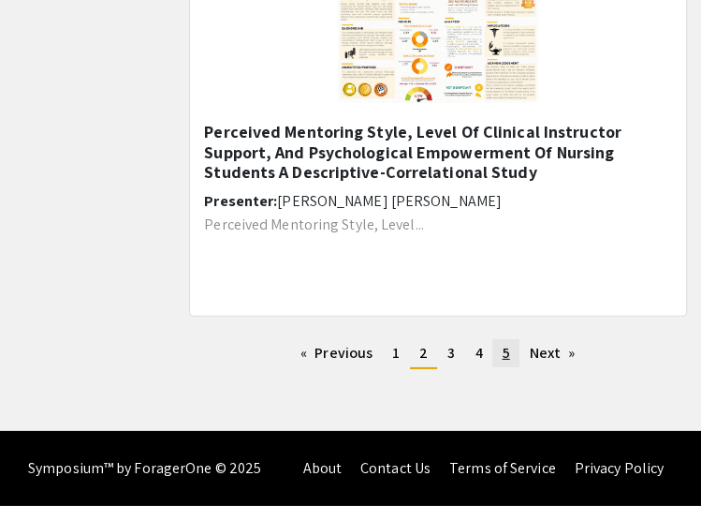
scroll to position [2742, 0]
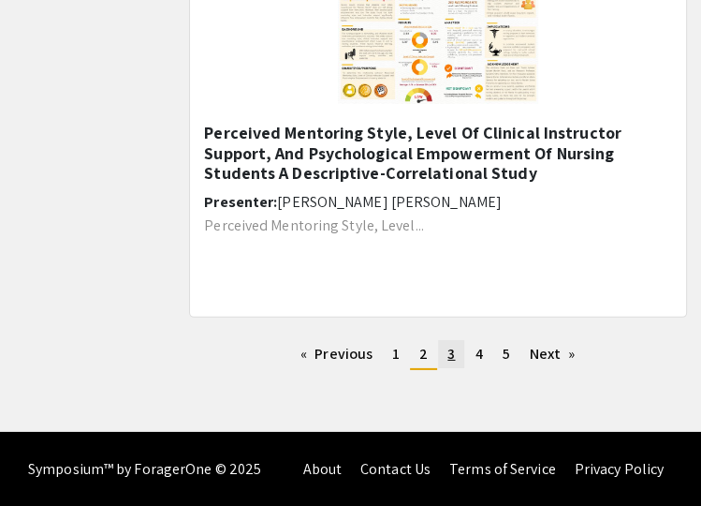
click at [452, 351] on span "3" at bounding box center [451, 354] width 7 height 20
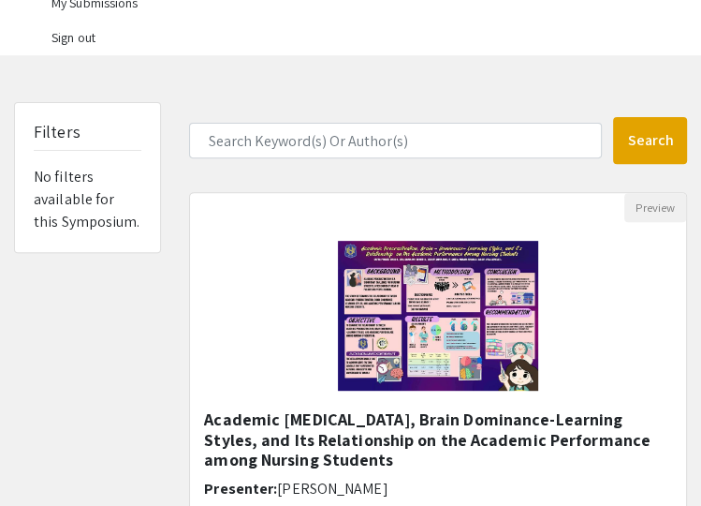
scroll to position [316, 0]
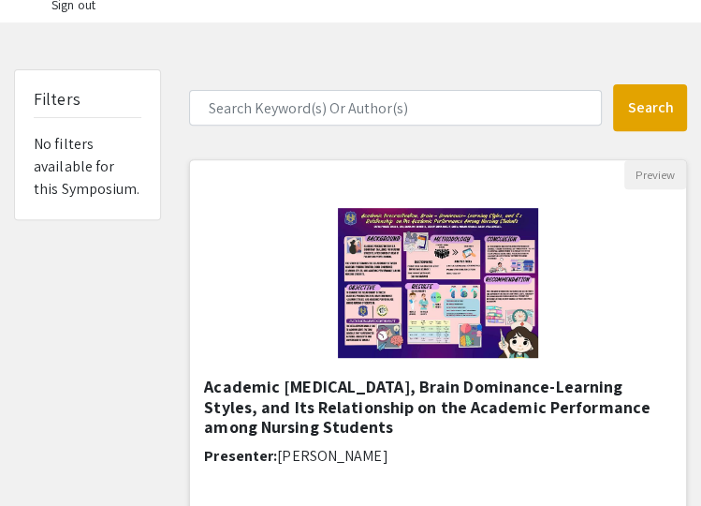
drag, startPoint x: 356, startPoint y: 424, endPoint x: 210, endPoint y: 379, distance: 152.9
click at [210, 379] on h5 "Academic [MEDICAL_DATA], Brain Dominance-Learning Styles, and Its Relationship …" at bounding box center [438, 406] width 468 height 61
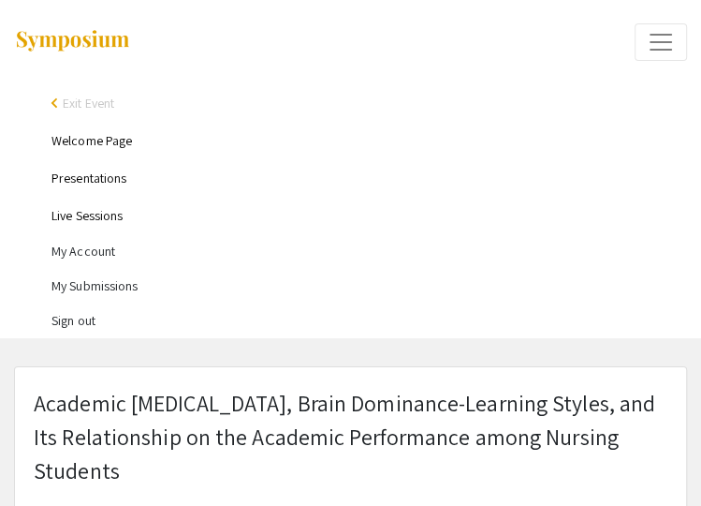
select select "auto"
type input "1"
select select "auto"
drag, startPoint x: 127, startPoint y: 466, endPoint x: 26, endPoint y: 408, distance: 116.6
click at [26, 408] on div "Academic [MEDICAL_DATA], Brain Dominance-Learning Styles, and Its Relationship …" at bounding box center [351, 500] width 662 height 229
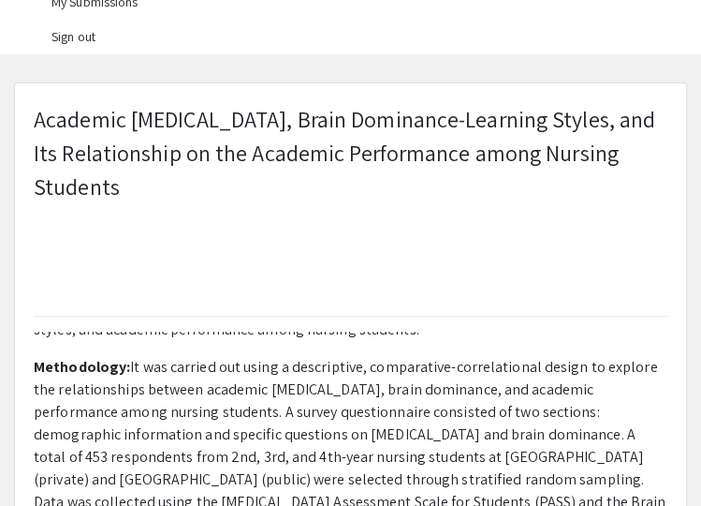
scroll to position [222, 0]
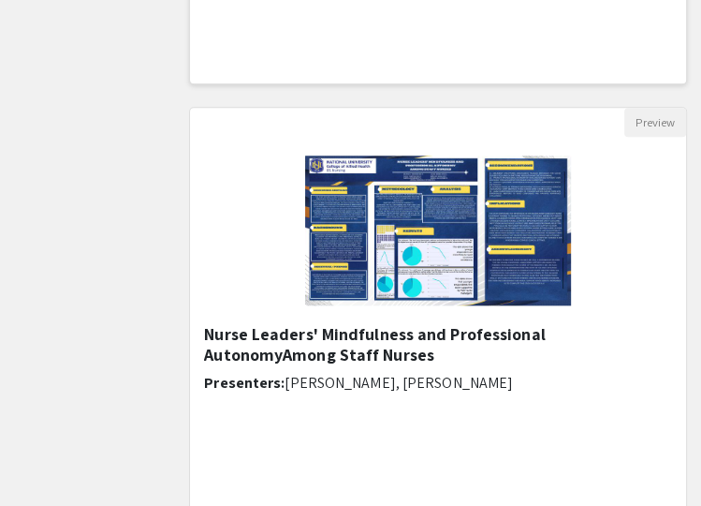
scroll to position [804, 0]
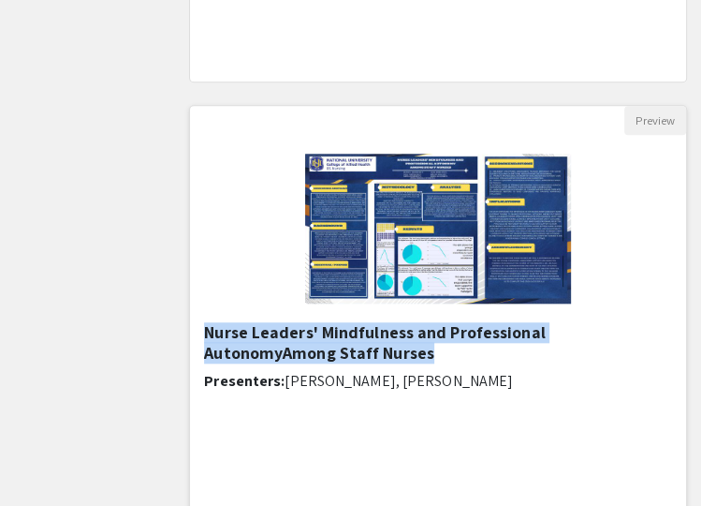
drag, startPoint x: 319, startPoint y: 350, endPoint x: 201, endPoint y: 329, distance: 120.0
click at [201, 329] on div "Nurse Leaders' Mindfulness and Professional AutonomyAmong Staff Nurses Presente…" at bounding box center [438, 420] width 496 height 196
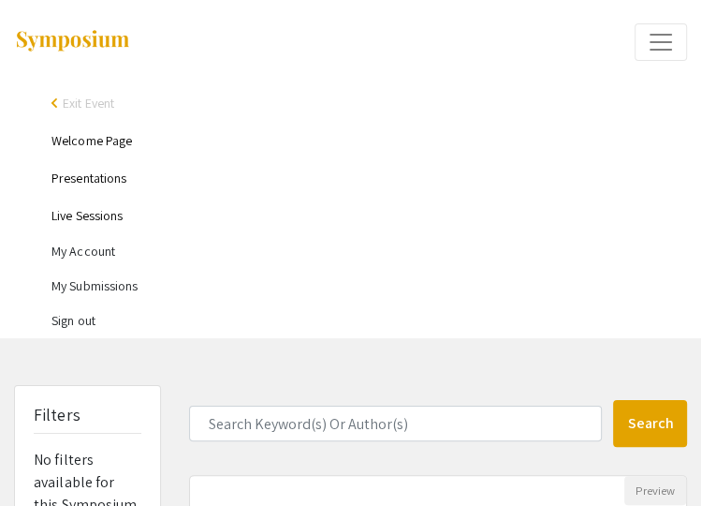
select select "custom"
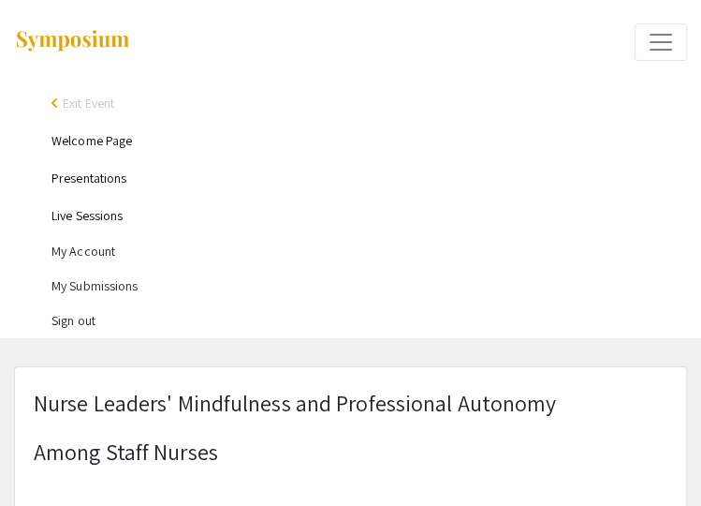
type input "0"
select select "custom"
type input "1"
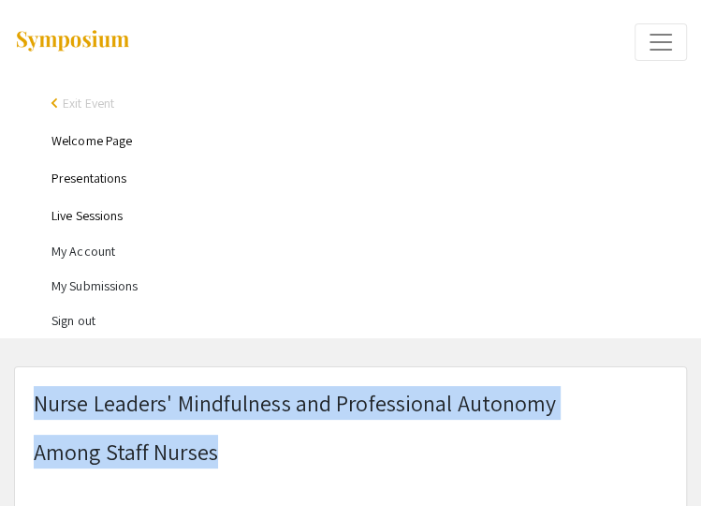
drag, startPoint x: 242, startPoint y: 452, endPoint x: 27, endPoint y: 399, distance: 221.0
click at [27, 399] on div "Nurse Leaders' Mindfulness and Professional Autonomy Among Staff Nurses" at bounding box center [351, 491] width 662 height 211
select select "auto"
click at [251, 455] on p "Among Staff Nurses" at bounding box center [295, 452] width 523 height 34
drag, startPoint x: 231, startPoint y: 450, endPoint x: 21, endPoint y: 387, distance: 220.1
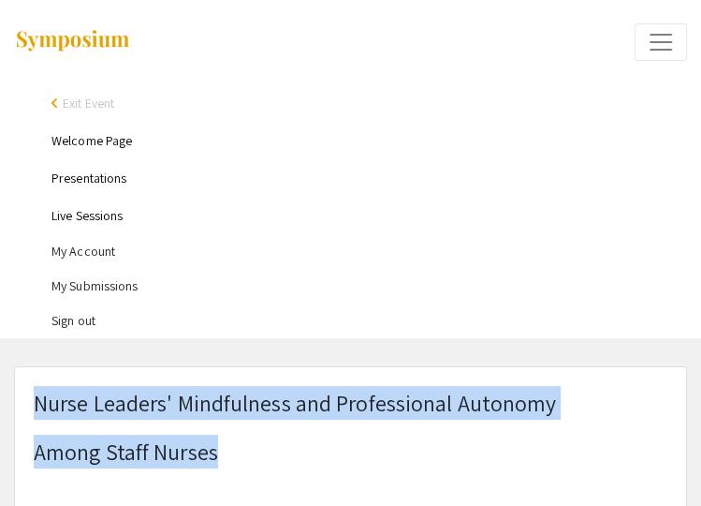
click at [21, 387] on div "Nurse Leaders' Mindfulness and Professional Autonomy Among Staff Nurses" at bounding box center [351, 491] width 662 height 211
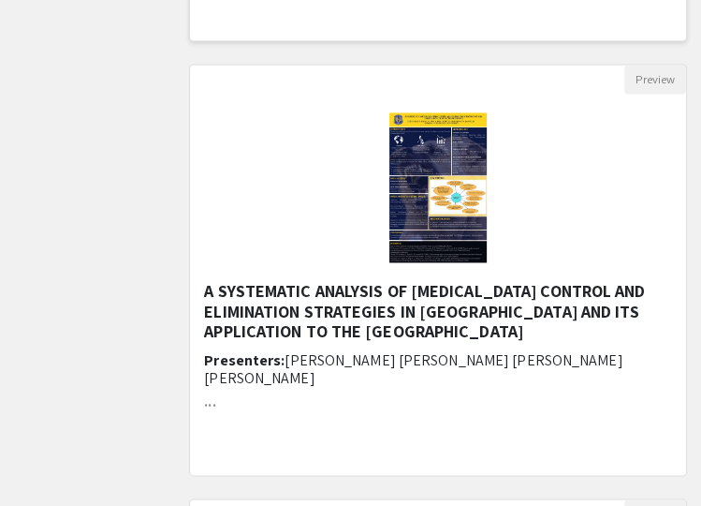
scroll to position [1281, 0]
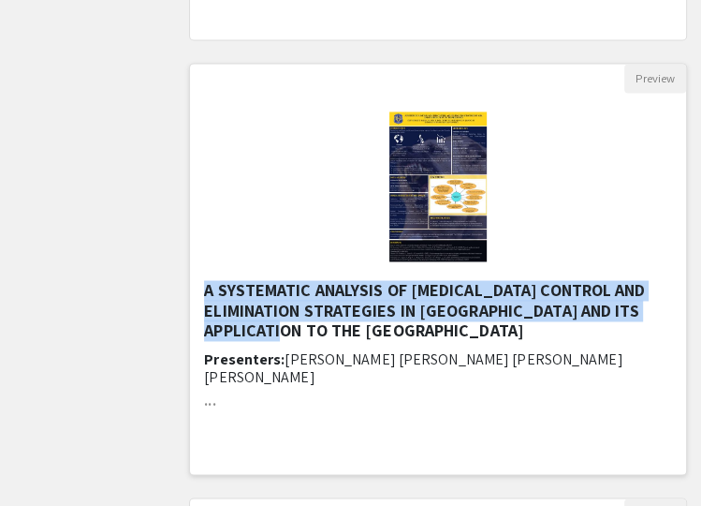
drag, startPoint x: 350, startPoint y: 332, endPoint x: 199, endPoint y: 291, distance: 157.0
click at [199, 291] on div "A SYSTEMATIC ANALYSIS OF [MEDICAL_DATA] CONTROL AND ELIMINATION STRATEGIES IN […" at bounding box center [438, 378] width 496 height 196
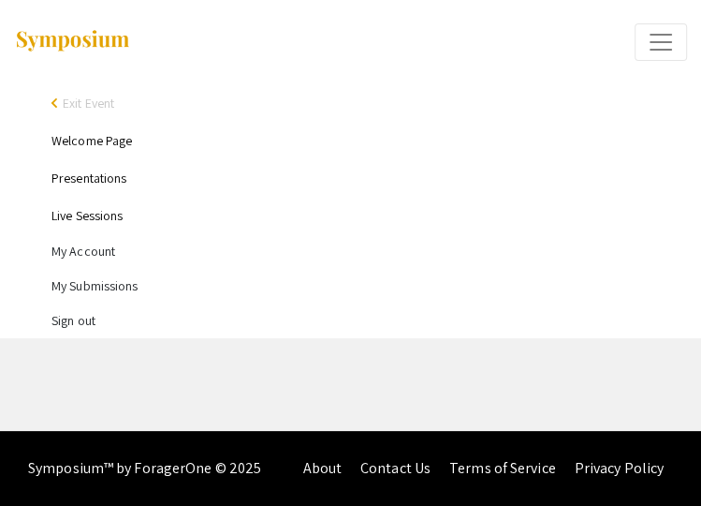
select select "custom"
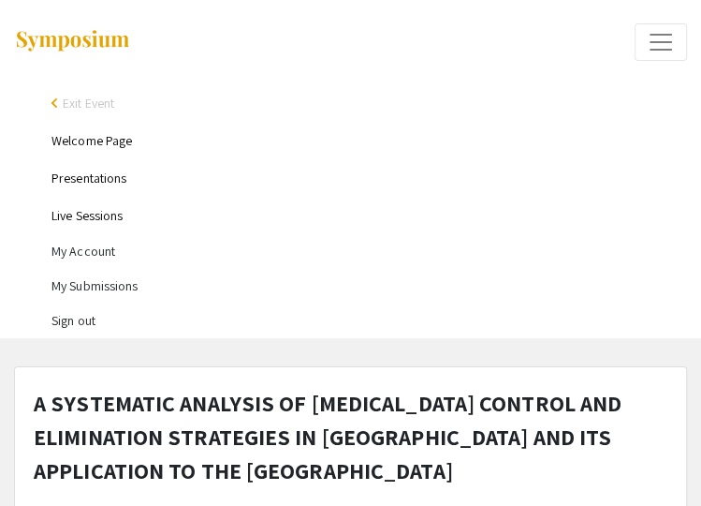
type input "0"
select select "auto"
type input "1"
select select "auto"
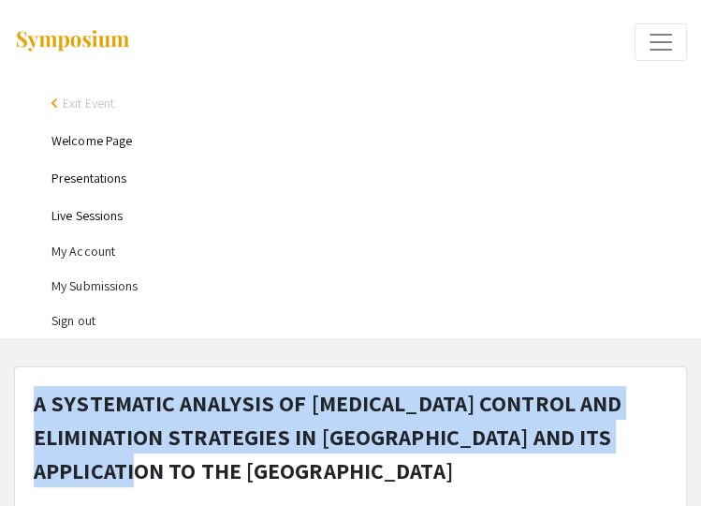
drag, startPoint x: 657, startPoint y: 439, endPoint x: 20, endPoint y: 398, distance: 638.2
click at [20, 398] on div "A SYSTEMATIC ANALYSIS OF [MEDICAL_DATA] CONTROL AND ELIMINATION STRATEGIES IN […" at bounding box center [351, 476] width 662 height 181
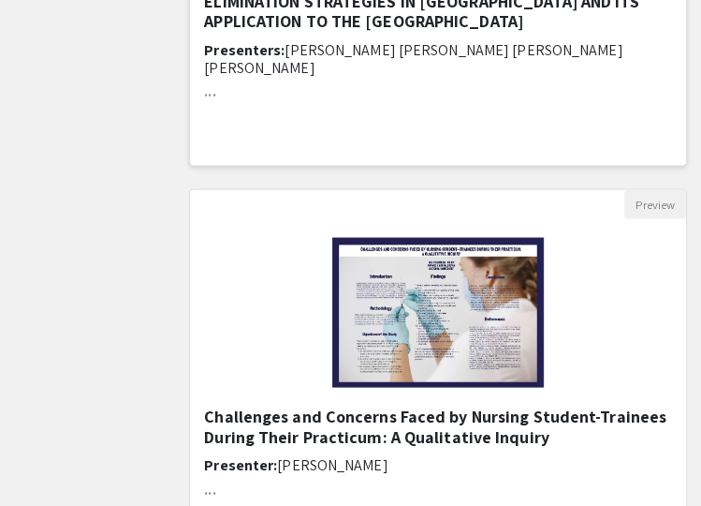
scroll to position [1630, 0]
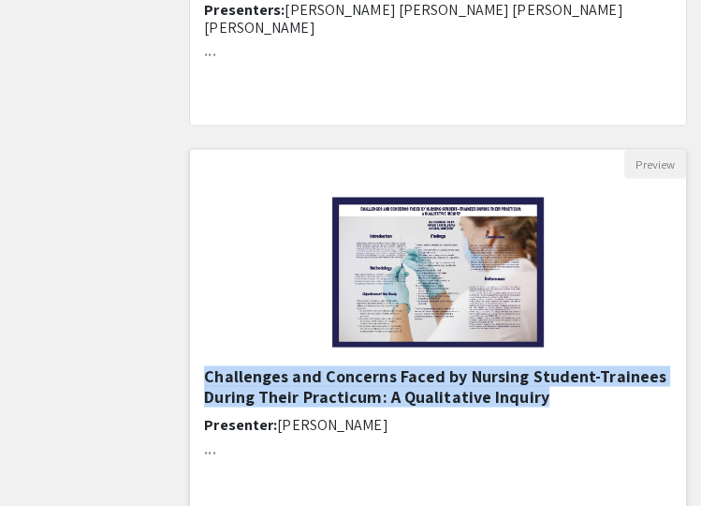
drag, startPoint x: 616, startPoint y: 400, endPoint x: 204, endPoint y: 368, distance: 413.3
click at [204, 368] on h5 "Challenges and Concerns Faced by Nursing Student-Trainees During Their Practicu…" at bounding box center [438, 385] width 468 height 40
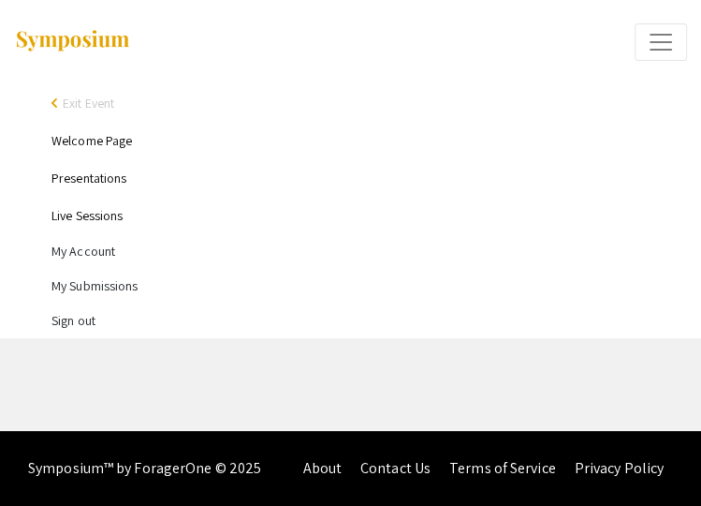
select select "custom"
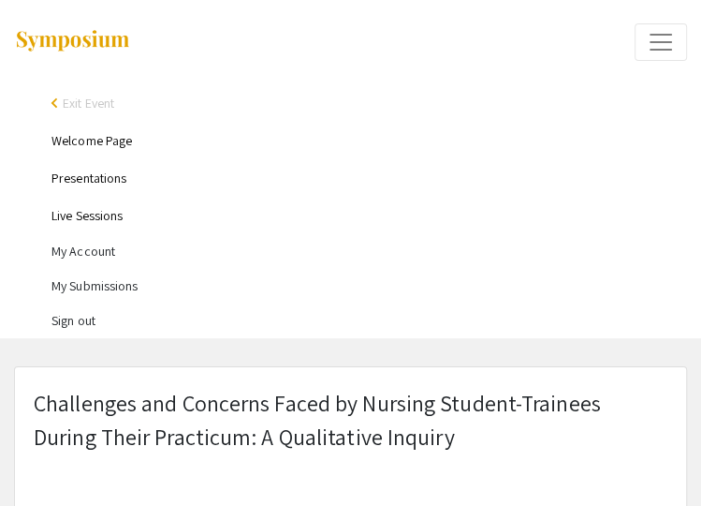
type input "0"
select select "custom"
type input "1"
select select "auto"
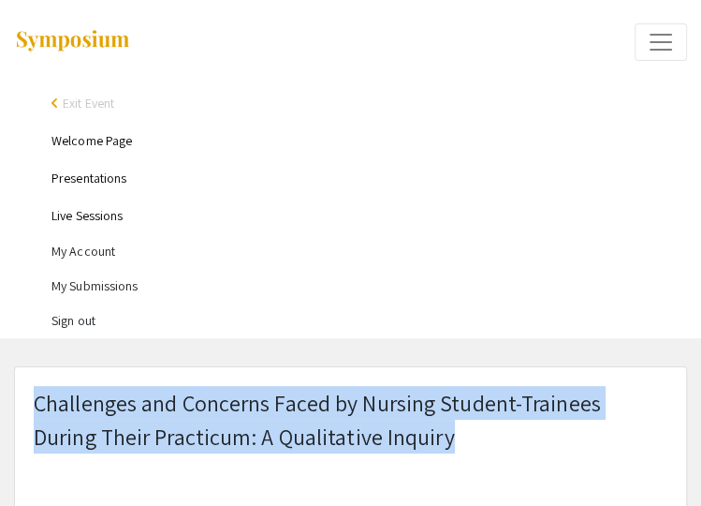
drag, startPoint x: 385, startPoint y: 435, endPoint x: 16, endPoint y: 382, distance: 372.7
click at [643, 399] on p "Challenges and Concerns Faced by Nursing Student-Trainees During Their Practicu…" at bounding box center [351, 419] width 634 height 67
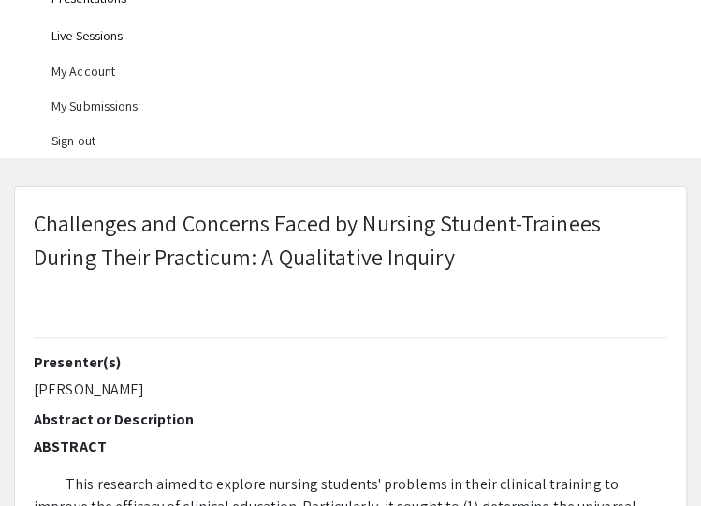
scroll to position [265, 0]
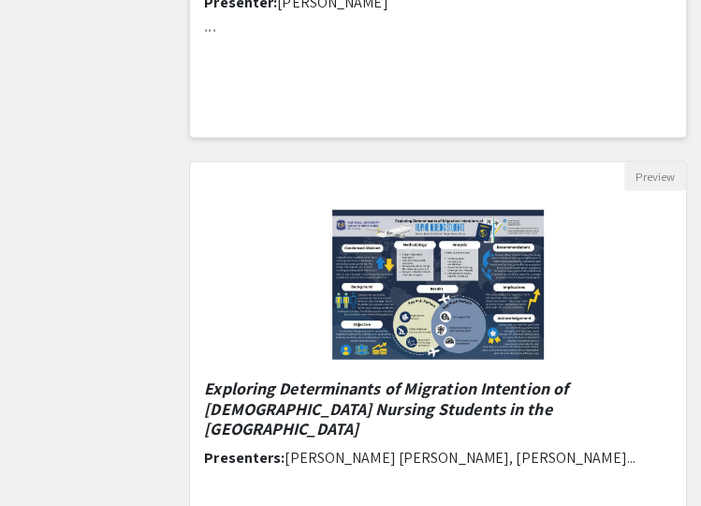
scroll to position [2097, 0]
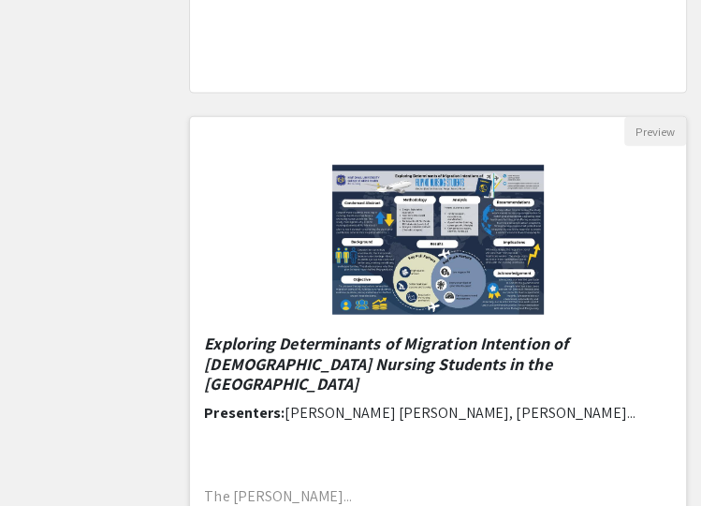
click at [448, 353] on em "Exploring Determinants of Migration Intention of [DEMOGRAPHIC_DATA] Nursing Stu…" at bounding box center [386, 363] width 364 height 62
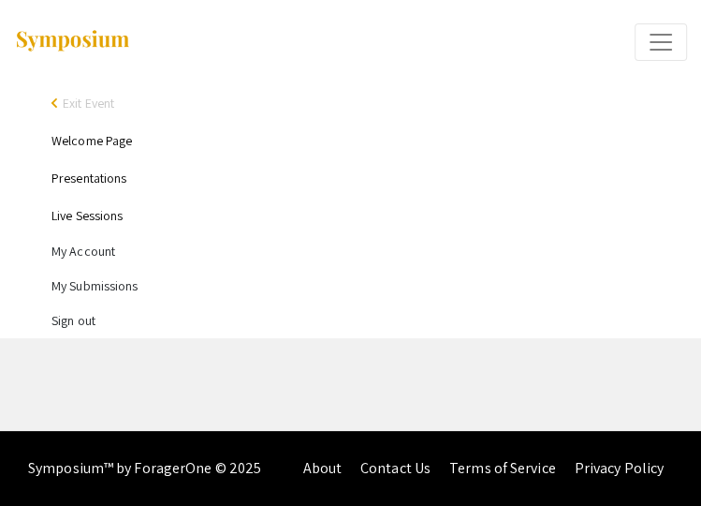
select select "custom"
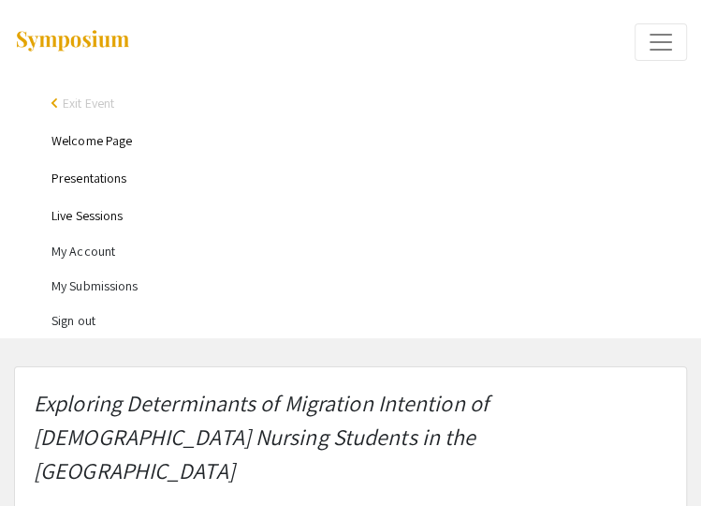
type input "1"
select select "auto"
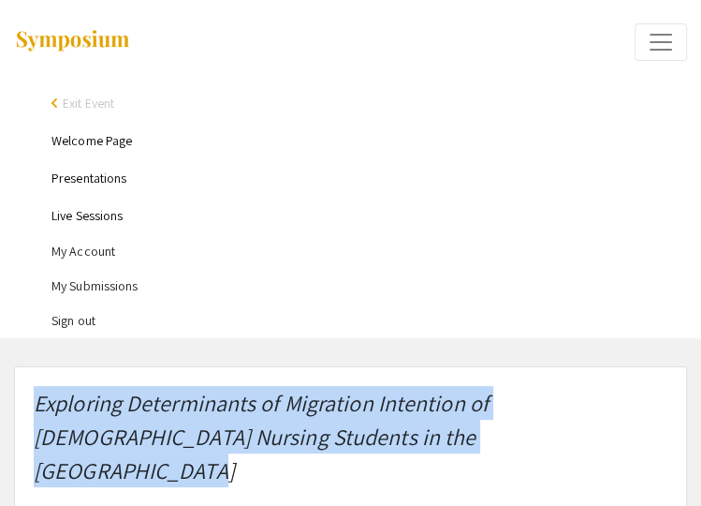
drag, startPoint x: 430, startPoint y: 438, endPoint x: 0, endPoint y: 401, distance: 431.5
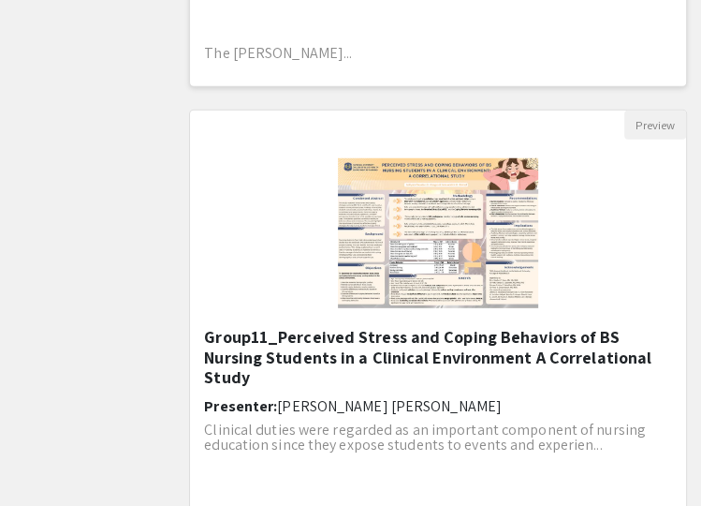
scroll to position [2608, 0]
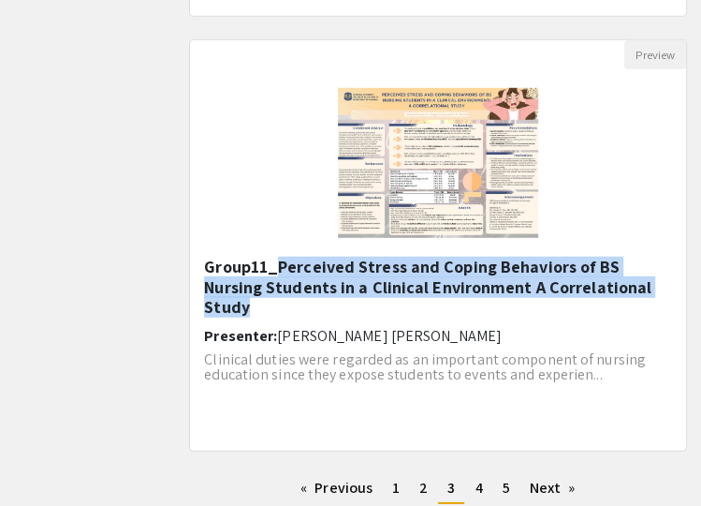
drag, startPoint x: 630, startPoint y: 283, endPoint x: 274, endPoint y: 265, distance: 356.3
click at [275, 263] on h5 "Group11_Perceived Stress and Coping Behaviors of BS Nursing Students in a Clini…" at bounding box center [438, 287] width 468 height 61
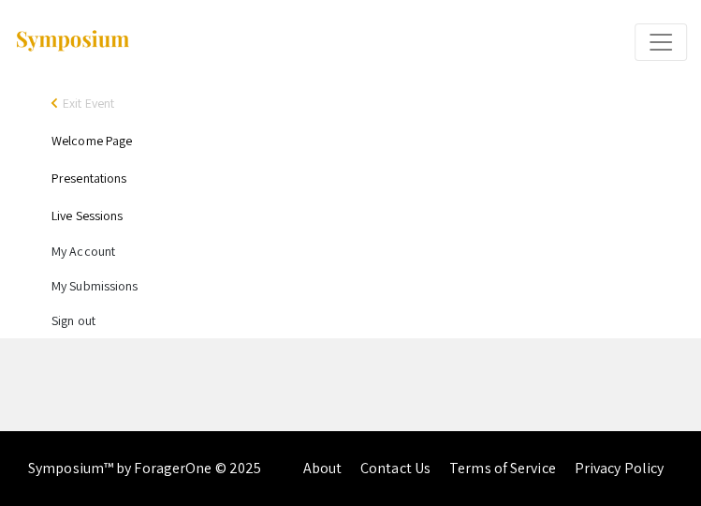
select select "custom"
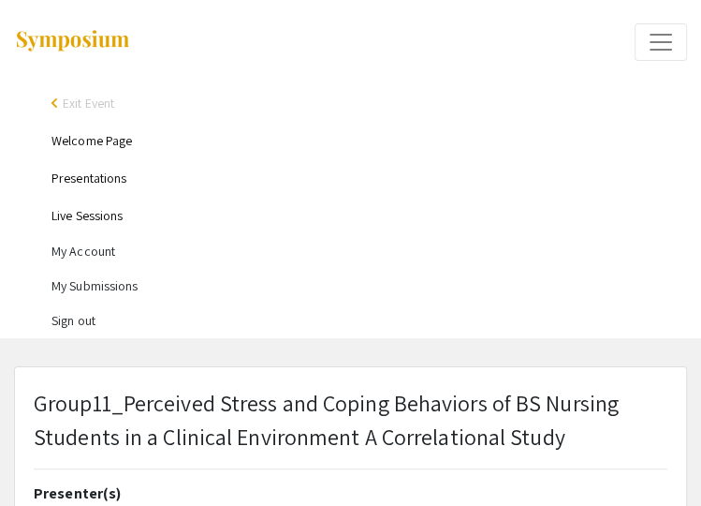
type input "1"
select select "auto"
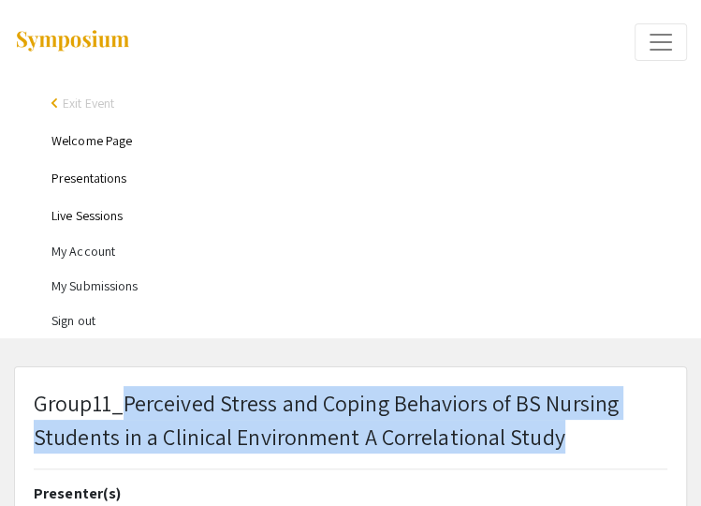
drag, startPoint x: 562, startPoint y: 441, endPoint x: 126, endPoint y: 406, distance: 436.9
click at [126, 406] on p "Group11_Perceived Stress and Coping Behaviors of BS Nursing Students in a Clini…" at bounding box center [351, 419] width 634 height 67
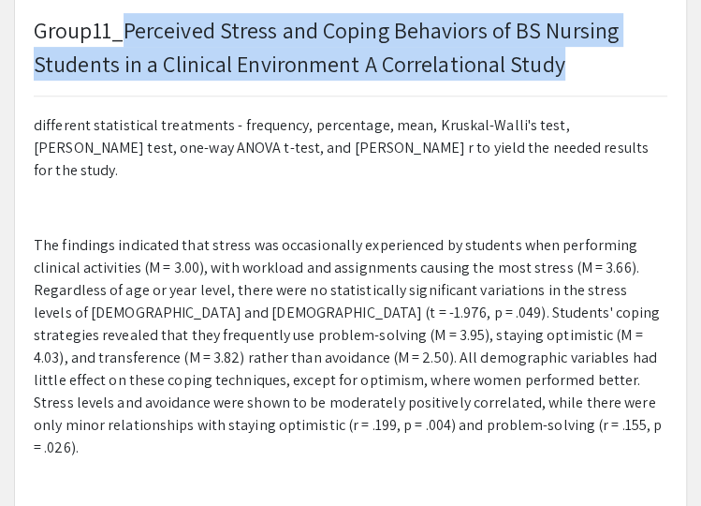
scroll to position [374, 0]
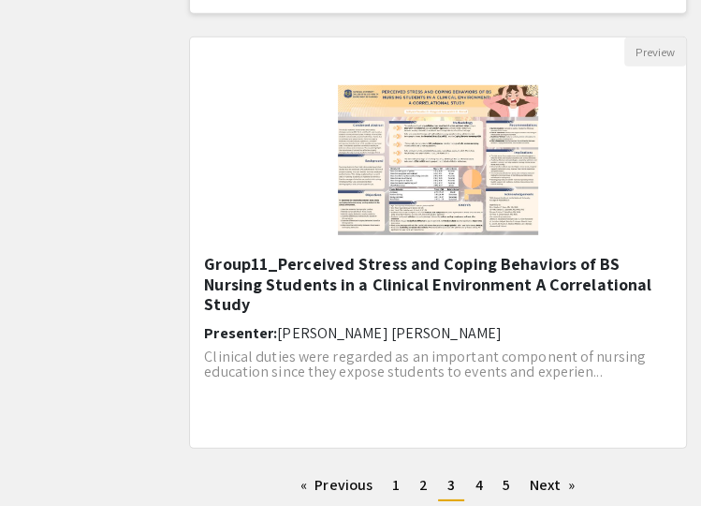
scroll to position [2720, 0]
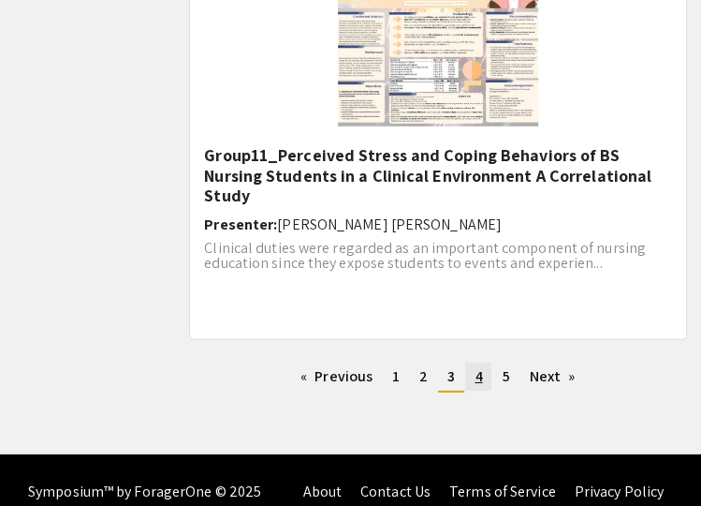
click at [479, 378] on span "4" at bounding box center [478, 376] width 7 height 20
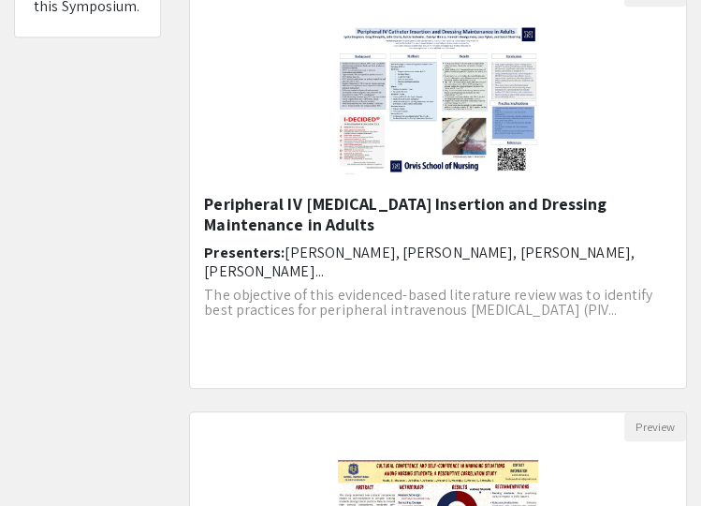
scroll to position [497, 0]
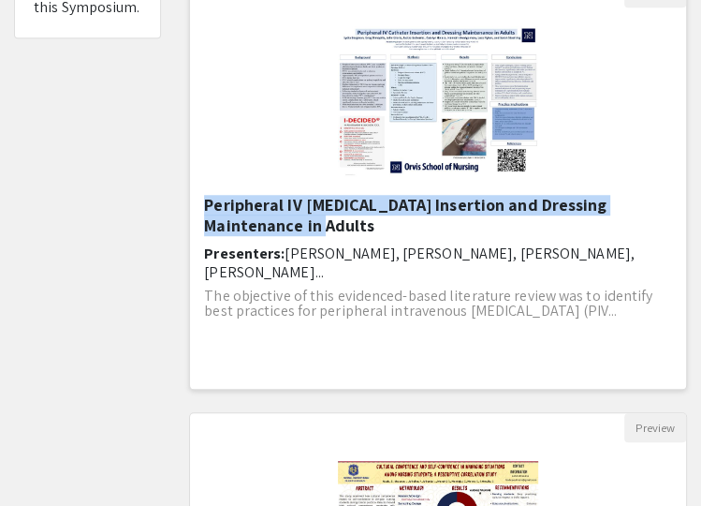
drag, startPoint x: 277, startPoint y: 225, endPoint x: 200, endPoint y: 206, distance: 79.0
click at [200, 206] on div "Peripheral IV [MEDICAL_DATA] Insertion and Dressing Maintenance in Adults Prese…" at bounding box center [438, 293] width 496 height 196
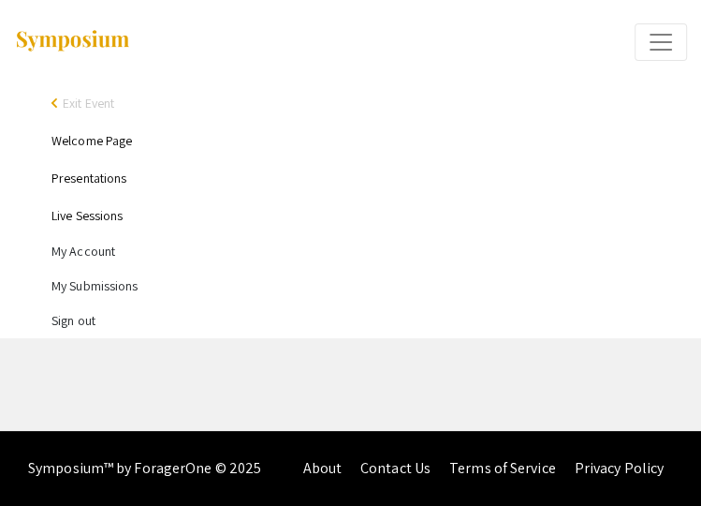
select select "custom"
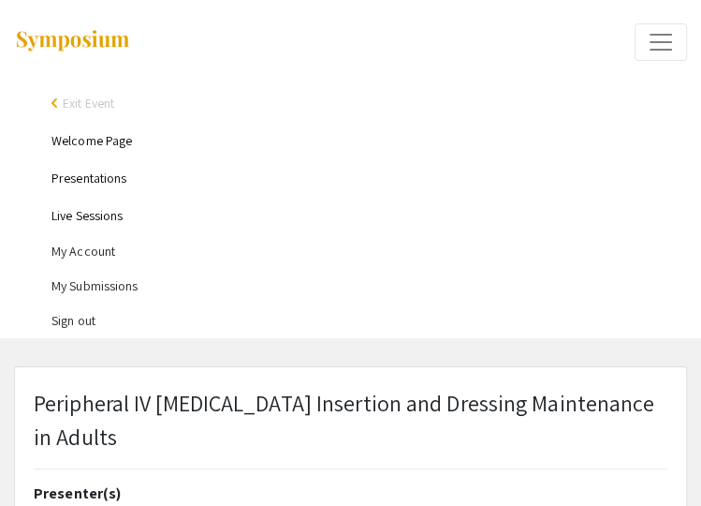
type input "1"
select select "auto"
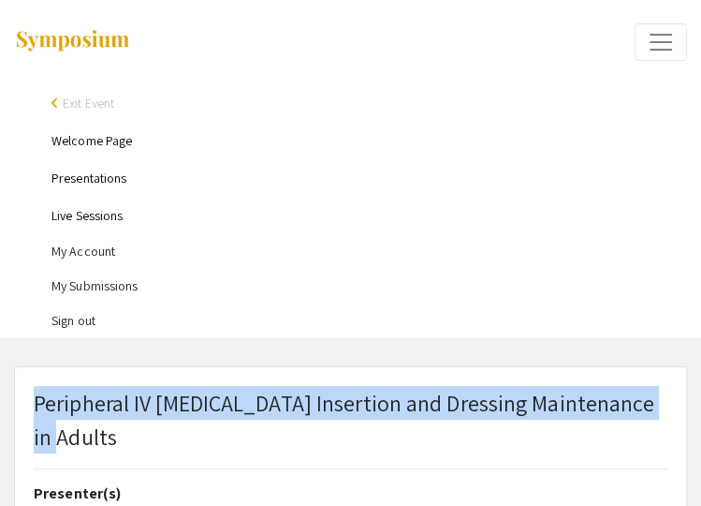
drag, startPoint x: 673, startPoint y: 401, endPoint x: 37, endPoint y: 401, distance: 636.8
click at [37, 401] on div "Peripheral IV [MEDICAL_DATA] Insertion and Dressing Maintenance in Adults" at bounding box center [351, 435] width 662 height 98
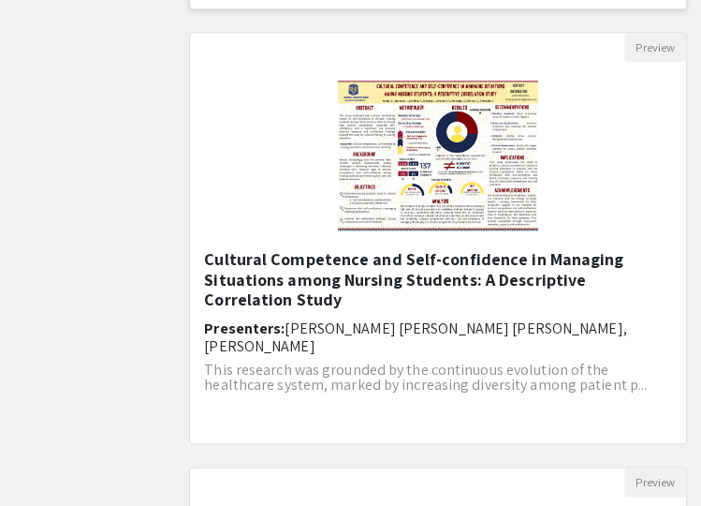
scroll to position [905, 0]
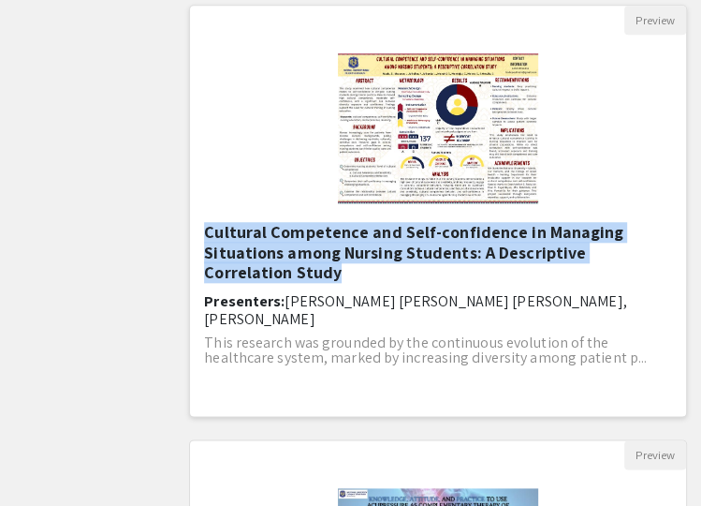
drag, startPoint x: 296, startPoint y: 266, endPoint x: 192, endPoint y: 239, distance: 107.4
click at [192, 239] on div "Cultural Competence and Self-confidence in Managing Situations among Nursing St…" at bounding box center [438, 320] width 496 height 196
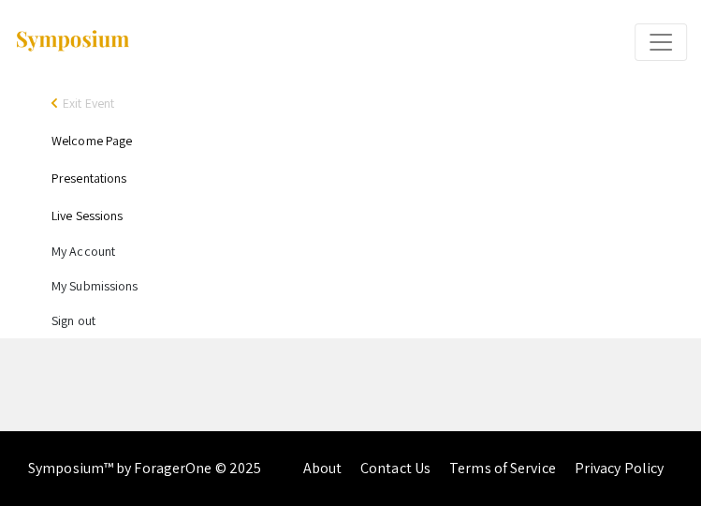
select select "custom"
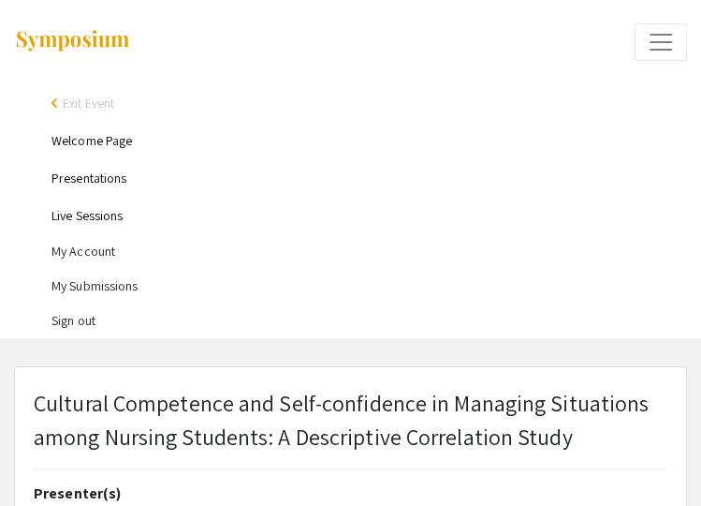
type input "1"
select select "auto"
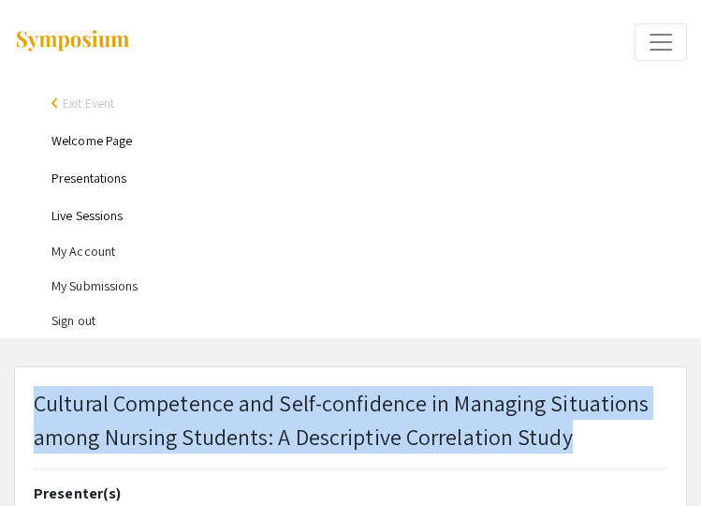
drag, startPoint x: 598, startPoint y: 441, endPoint x: 19, endPoint y: 408, distance: 580.6
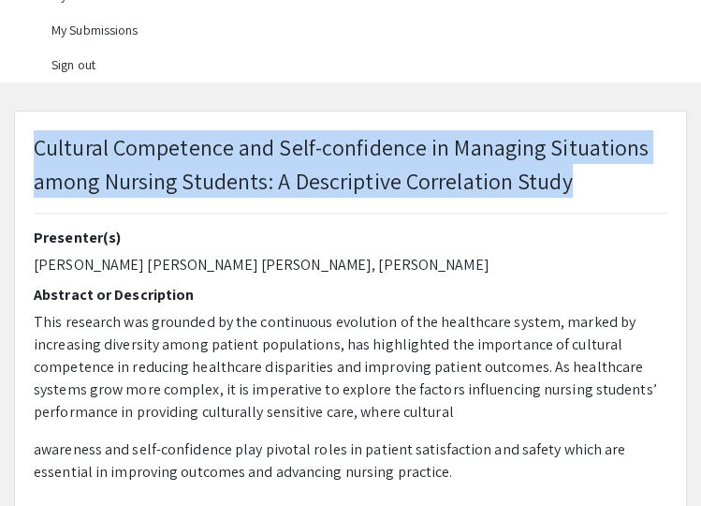
scroll to position [257, 0]
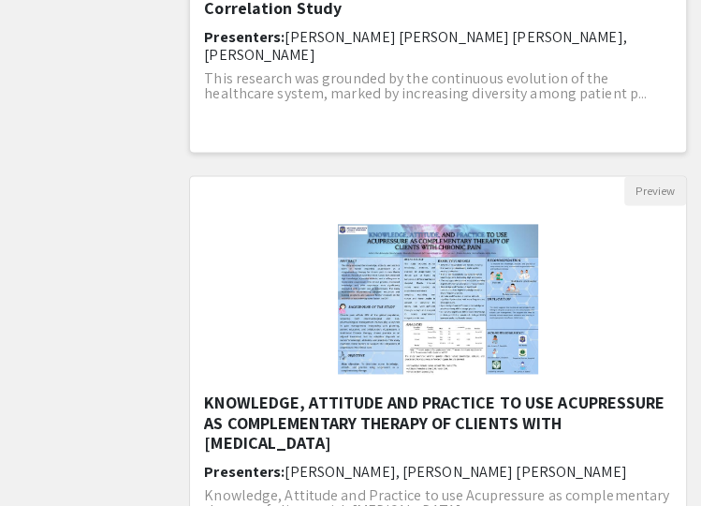
scroll to position [1173, 0]
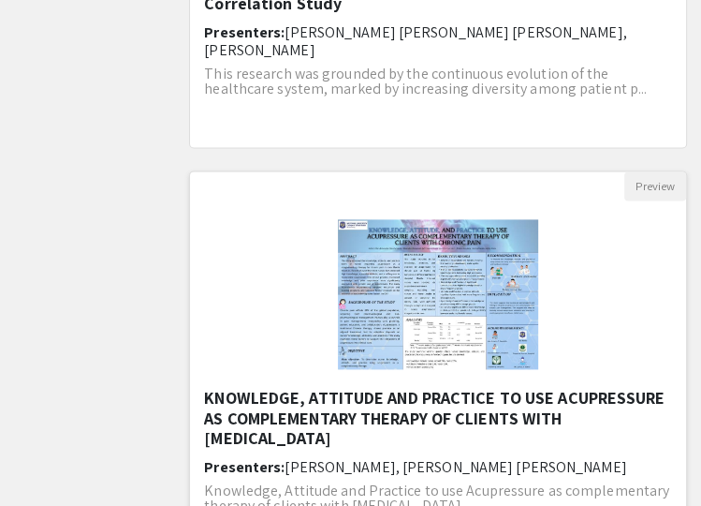
click at [299, 415] on h5 "KNOWLEDGE, ATTITUDE AND PRACTICE TO USE ACUPRESSURE AS COMPLEMENTARY THERAPY OF…" at bounding box center [438, 418] width 468 height 61
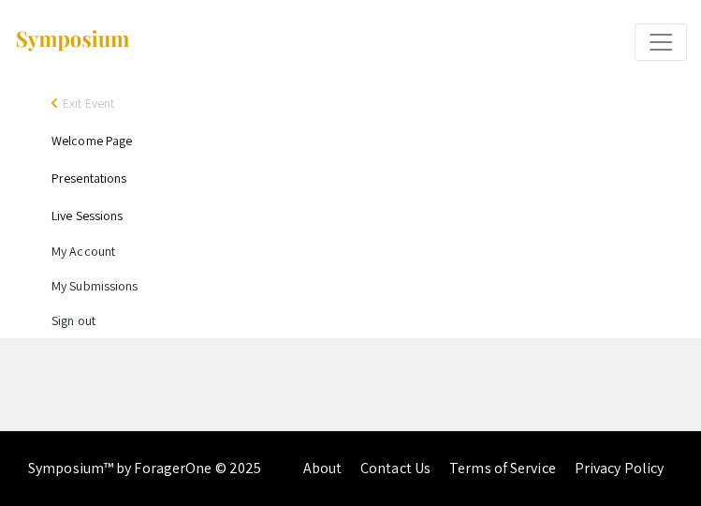
select select "custom"
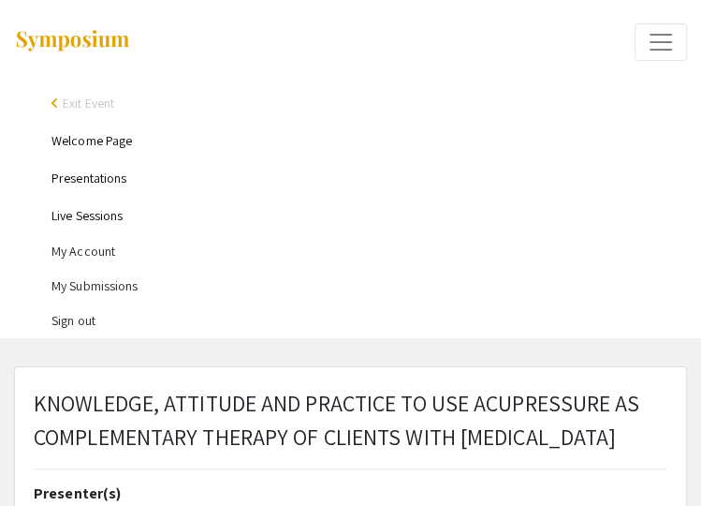
type input "1"
select select "auto"
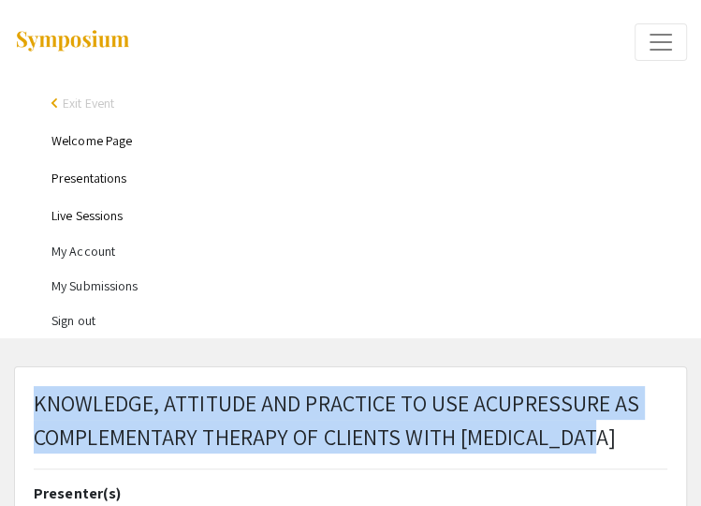
drag, startPoint x: 614, startPoint y: 438, endPoint x: 34, endPoint y: 391, distance: 582.5
click at [34, 391] on p "KNOWLEDGE, ATTITUDE AND PRACTICE TO USE ACUPRESSURE AS COMPLEMENTARY THERAPY OF…" at bounding box center [351, 419] width 634 height 67
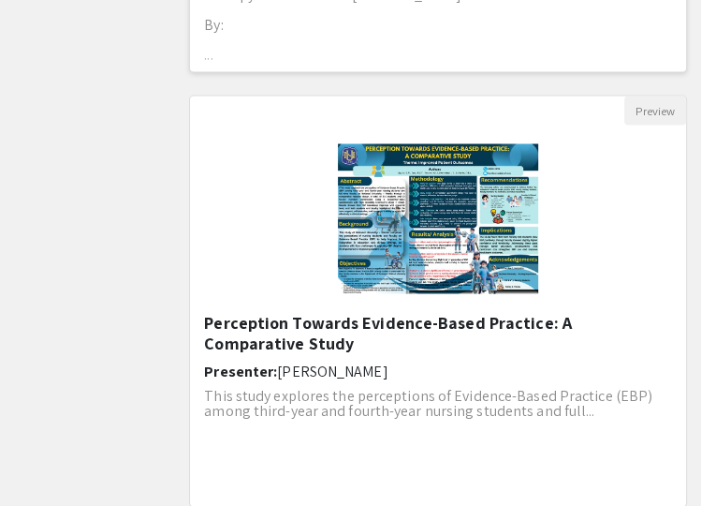
scroll to position [1693, 0]
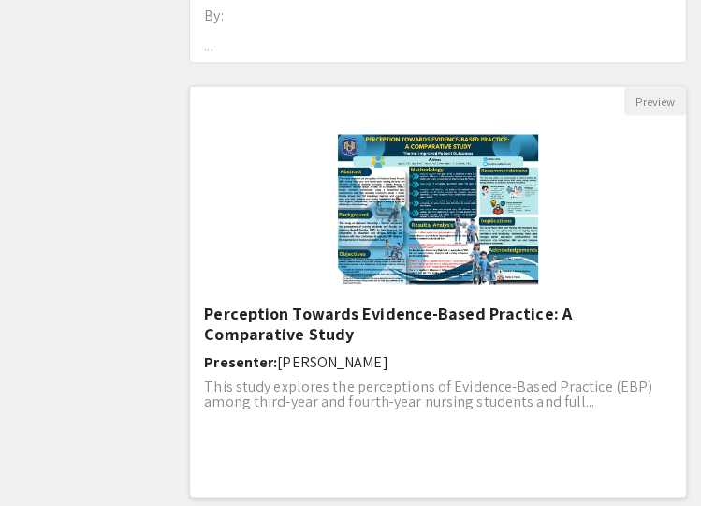
click at [338, 312] on h5 "Perception Towards Evidence-Based Practice: A Comparative Study" at bounding box center [438, 322] width 468 height 40
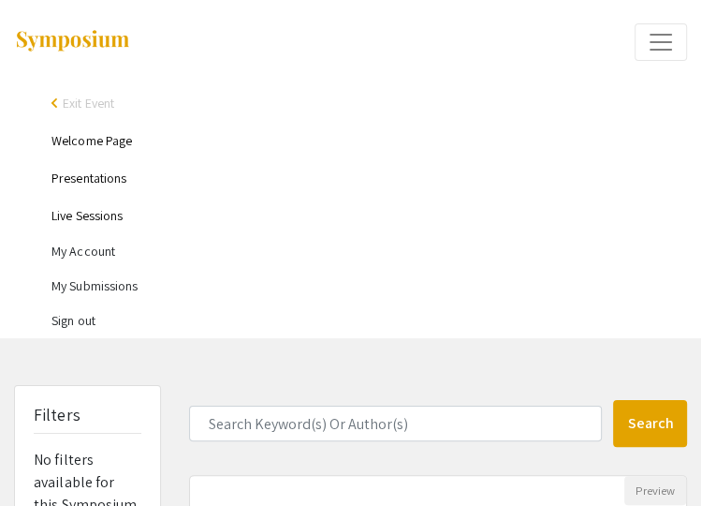
select select "custom"
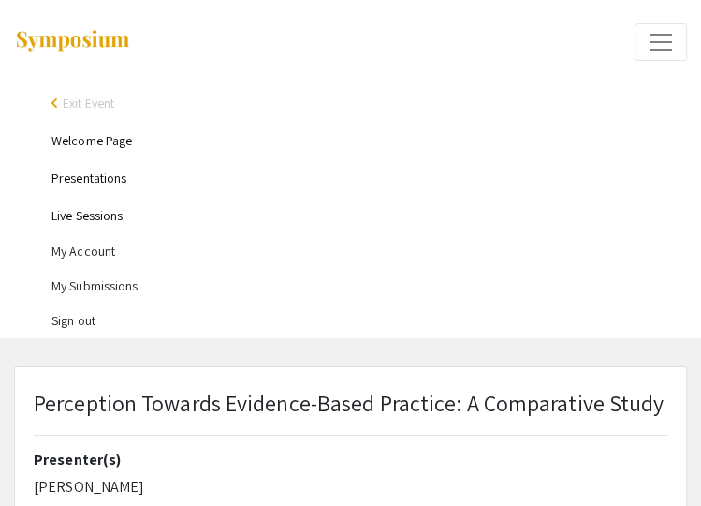
type input "0"
select select "custom"
type input "1"
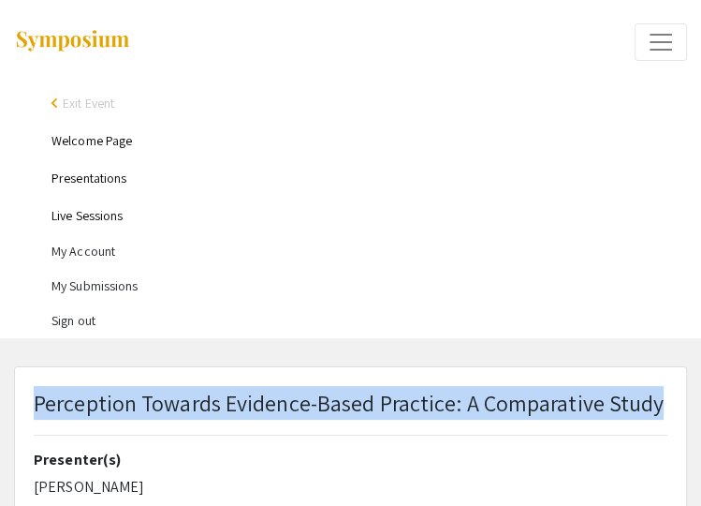
select select "auto"
drag, startPoint x: 659, startPoint y: 404, endPoint x: -2, endPoint y: 391, distance: 661.3
click at [0, 391] on html "arrow_back_ios Exit Event Welcome Page Presentations Live Sessions My Account M…" at bounding box center [350, 253] width 701 height 506
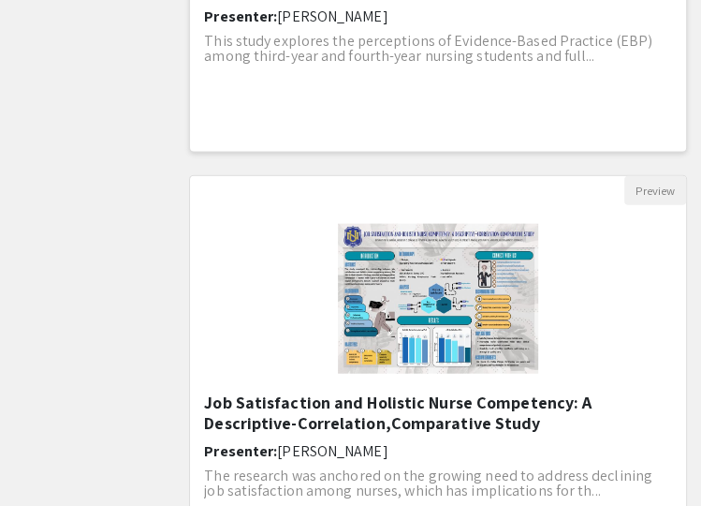
scroll to position [2083, 0]
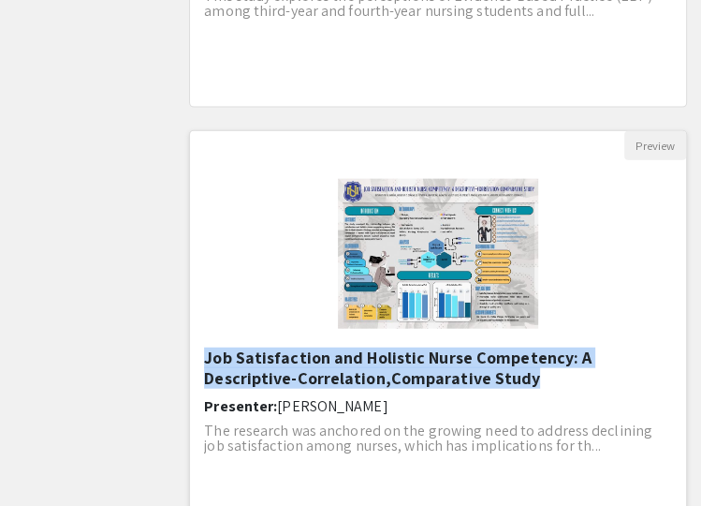
drag, startPoint x: 447, startPoint y: 379, endPoint x: 208, endPoint y: 358, distance: 239.8
click at [208, 358] on h5 "Job Satisfaction and Holistic Nurse Competency: A Descriptive-Correlation,Compa…" at bounding box center [438, 367] width 468 height 40
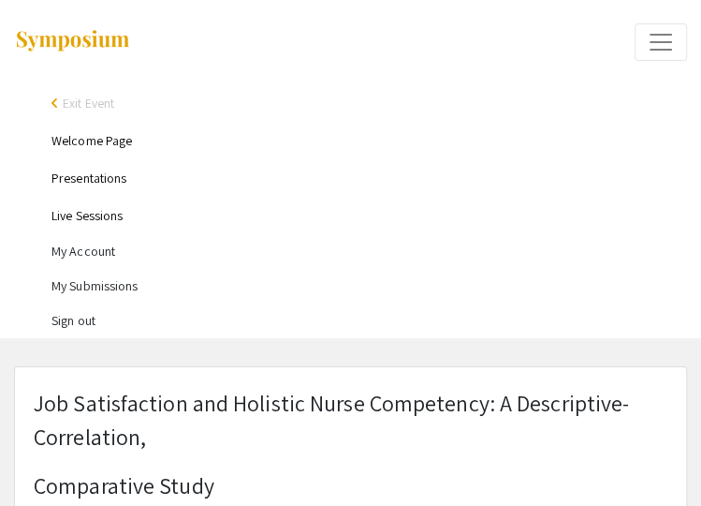
select select "custom"
type input "0"
select select "auto"
type input "1"
select select "auto"
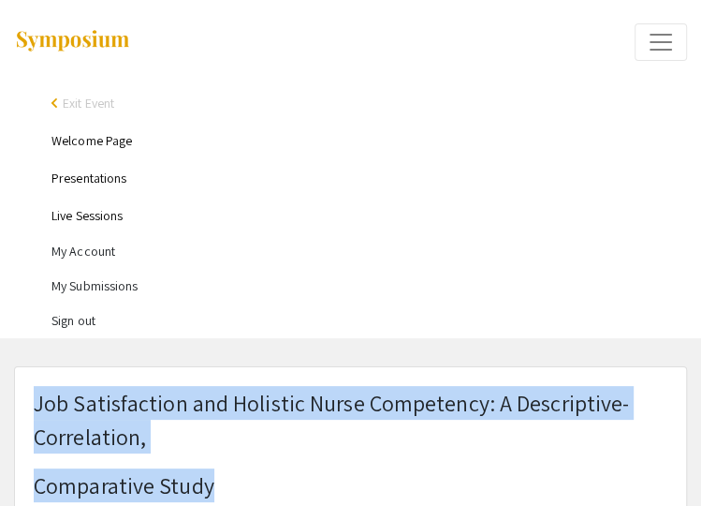
drag, startPoint x: 233, startPoint y: 475, endPoint x: 34, endPoint y: 396, distance: 214.4
click at [34, 396] on h1 "Job Satisfaction and Holistic Nurse Competency: A Descriptive-Correlation, Comp…" at bounding box center [351, 444] width 634 height 116
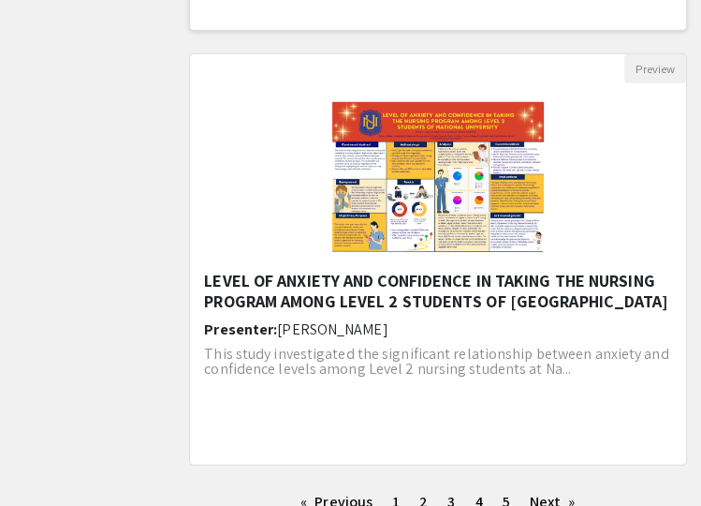
scroll to position [2681, 0]
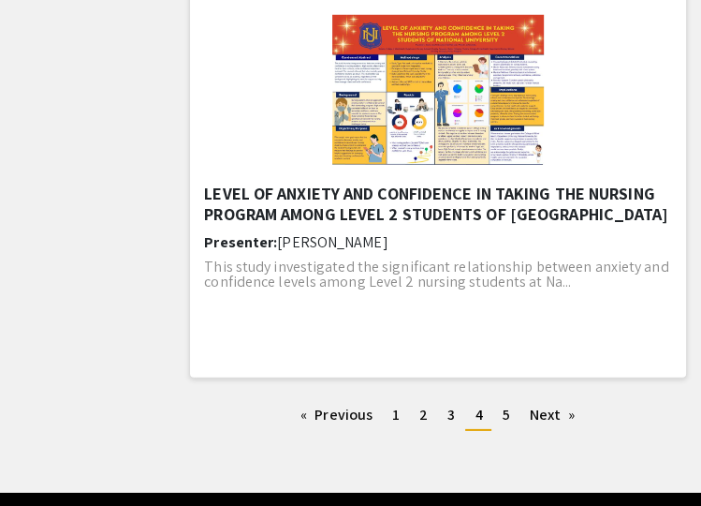
drag, startPoint x: 389, startPoint y: 231, endPoint x: 199, endPoint y: 186, distance: 194.4
click at [199, 186] on div "LEVEL OF ANXIETY AND CONFIDENCE IN TAKING THE NURSING PROGRAM AMONG LEVEL 2 STU…" at bounding box center [438, 282] width 496 height 196
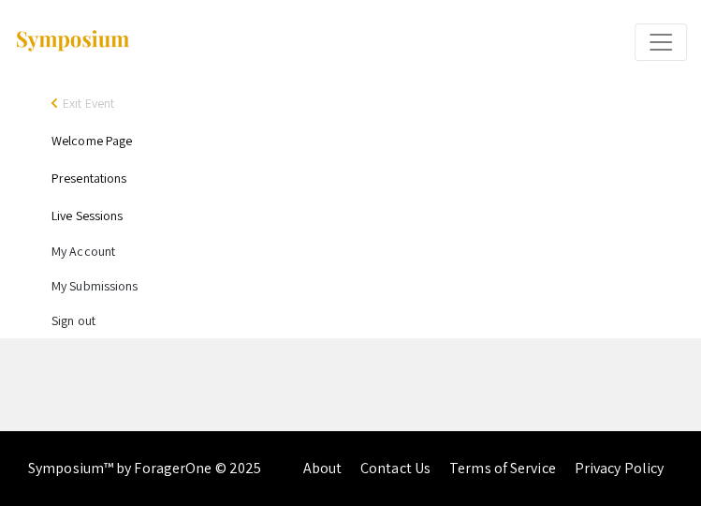
select select "custom"
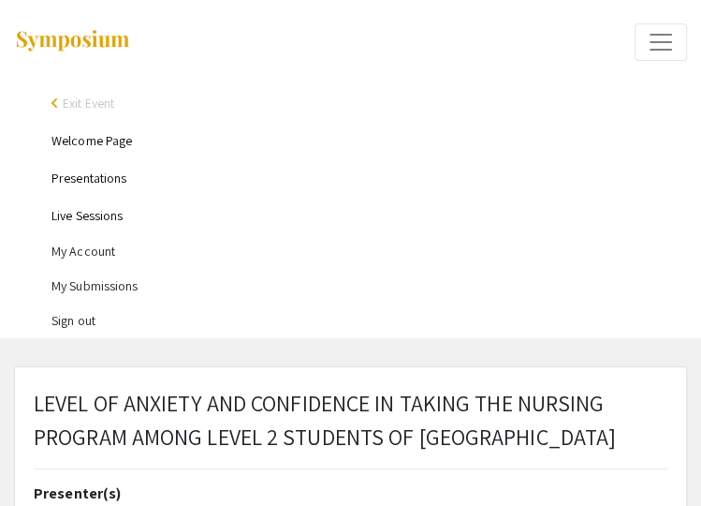
type input "0"
select select "auto"
type input "1"
select select "auto"
drag, startPoint x: 194, startPoint y: 460, endPoint x: 30, endPoint y: 390, distance: 178.3
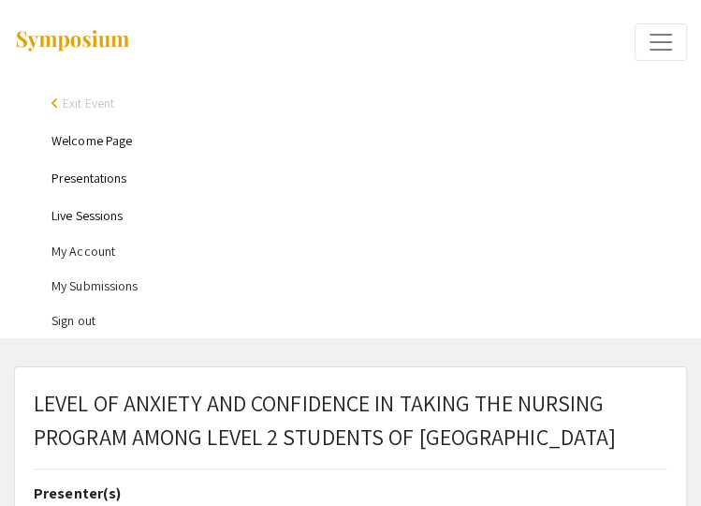
click at [30, 390] on div "LEVEL OF ANXIETY AND CONFIDENCE IN TAKING THE NURSING PROGRAM AMONG LEVEL 2 STU…" at bounding box center [351, 435] width 662 height 98
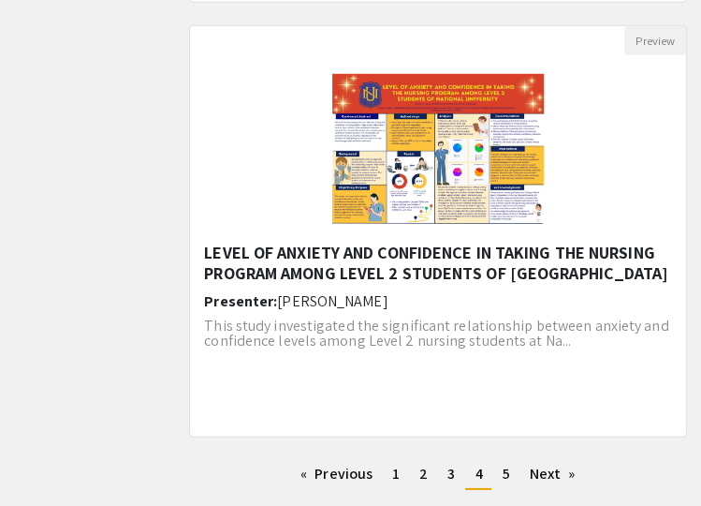
scroll to position [2633, 0]
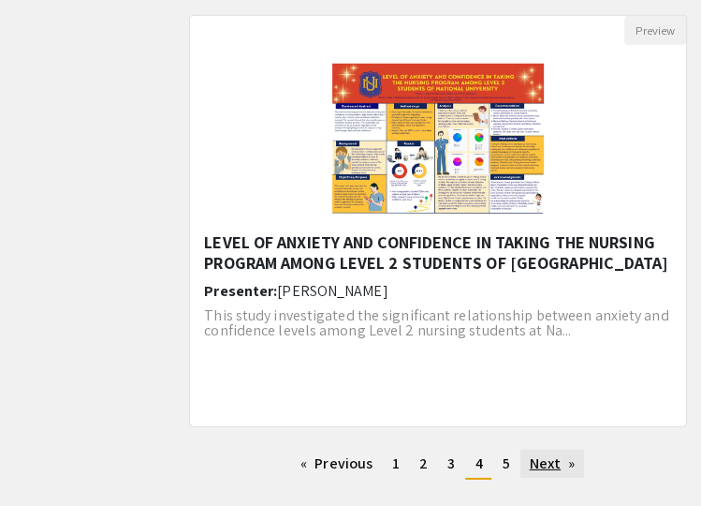
click at [548, 465] on link "Next page" at bounding box center [553, 464] width 65 height 28
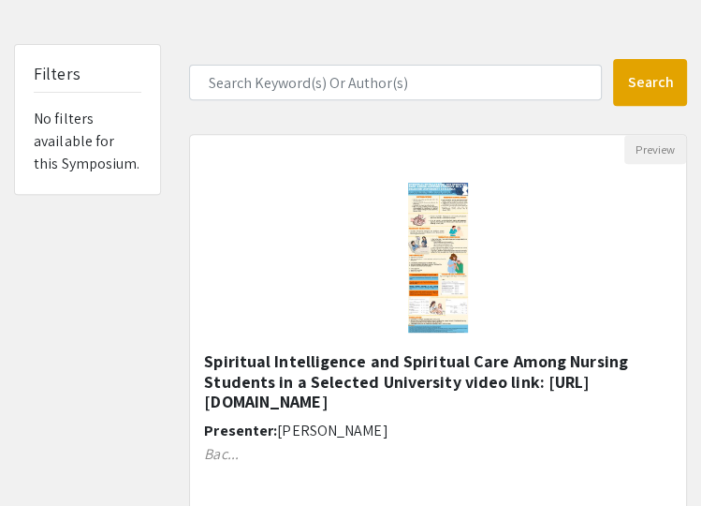
scroll to position [407, 0]
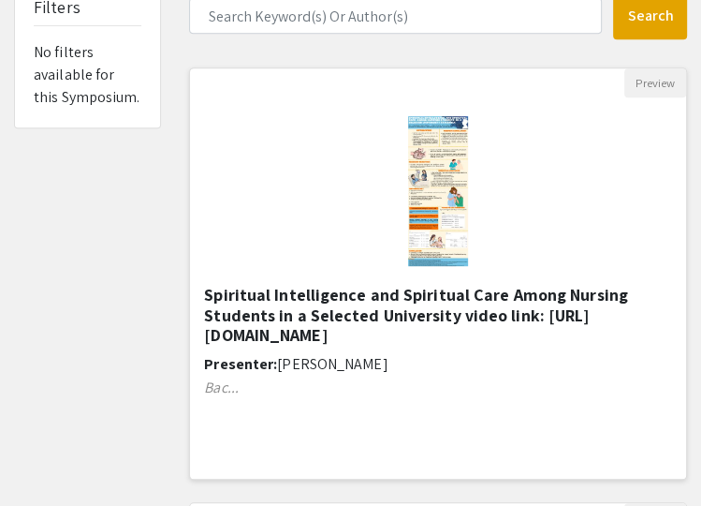
click at [399, 317] on h5 "Spiritual Intelligence and Spiritual Care Among Nursing Students in a Selected …" at bounding box center [438, 315] width 468 height 61
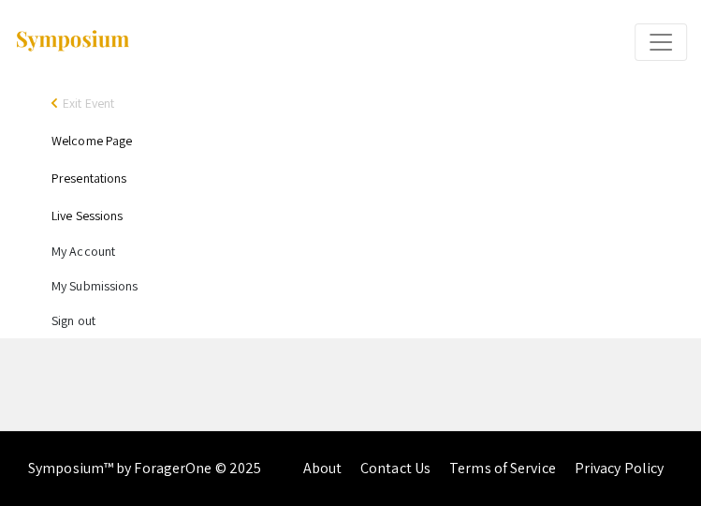
select select "custom"
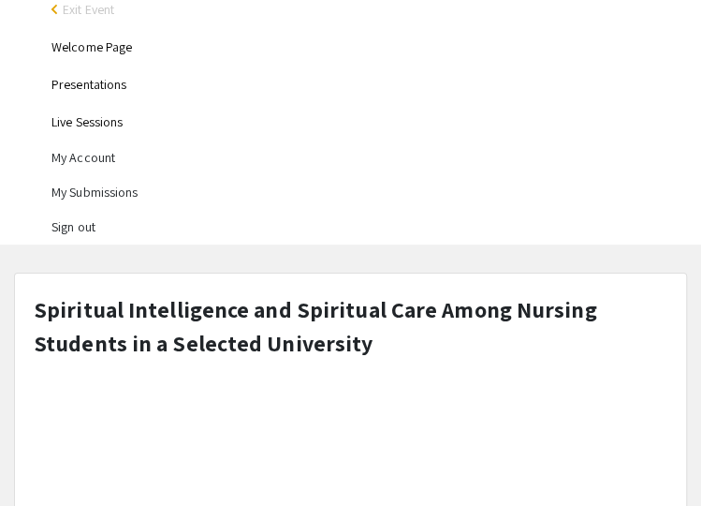
scroll to position [96, 0]
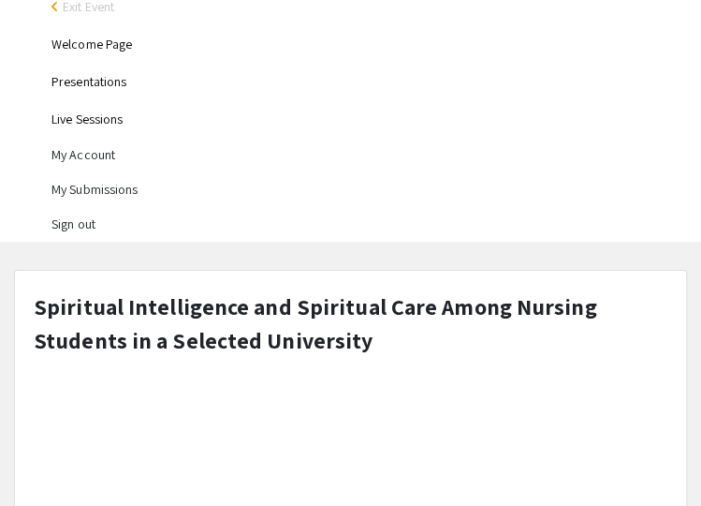
type input "1"
select select "auto"
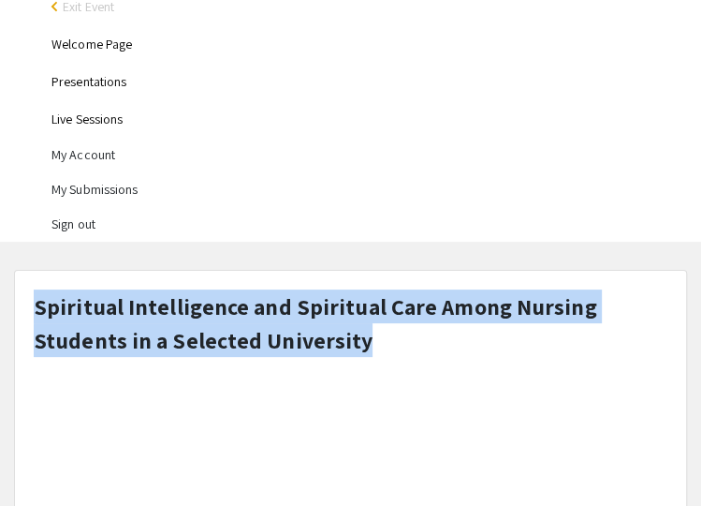
drag, startPoint x: 356, startPoint y: 340, endPoint x: 24, endPoint y: 301, distance: 333.9
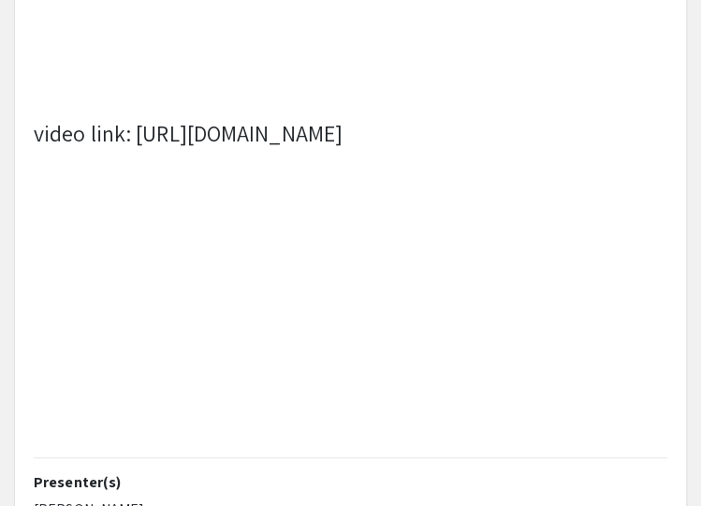
scroll to position [619, 0]
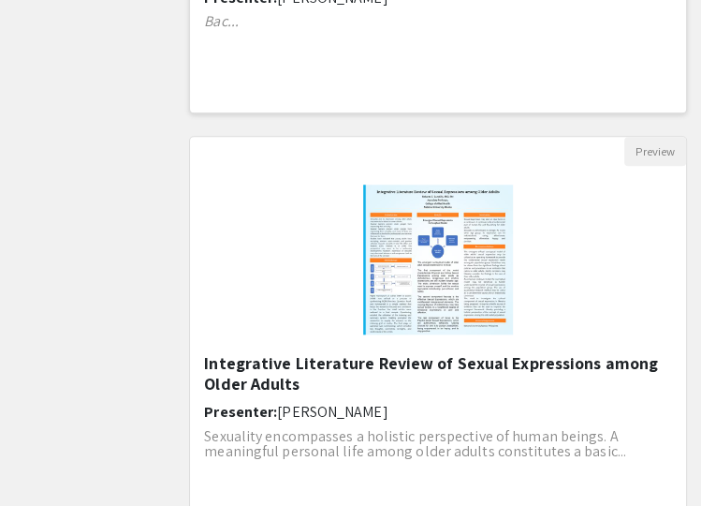
scroll to position [802, 0]
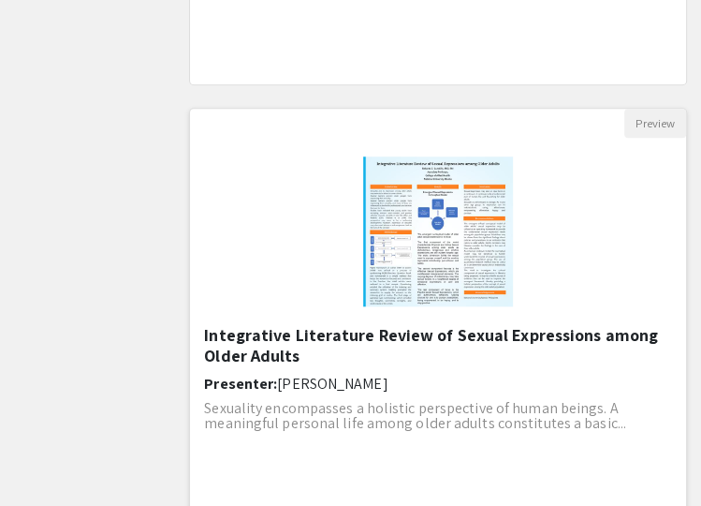
click at [323, 355] on h5 "Integrative Literature Review of Sexual Expressions among Older Adults" at bounding box center [438, 345] width 468 height 40
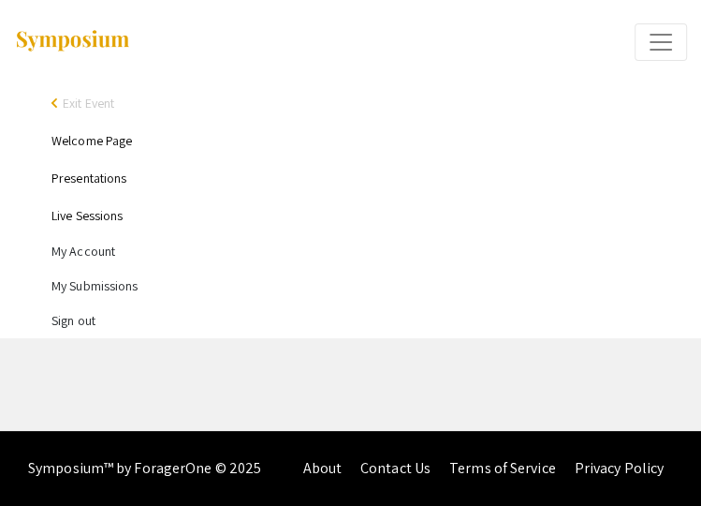
select select "custom"
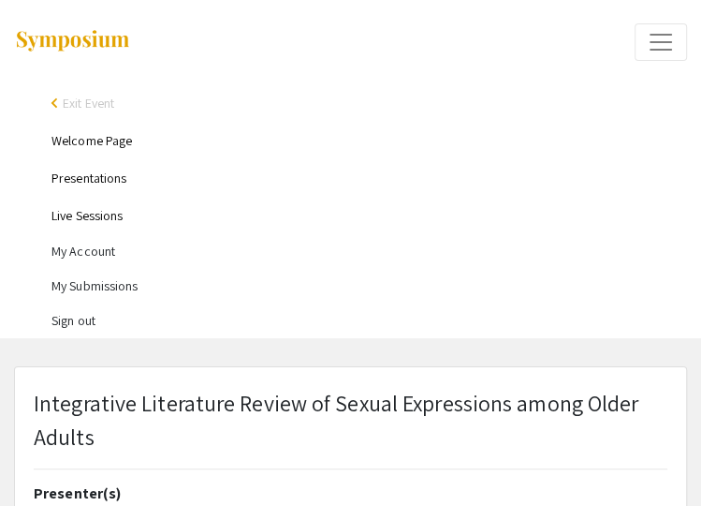
type input "0"
select select "custom"
type input "1"
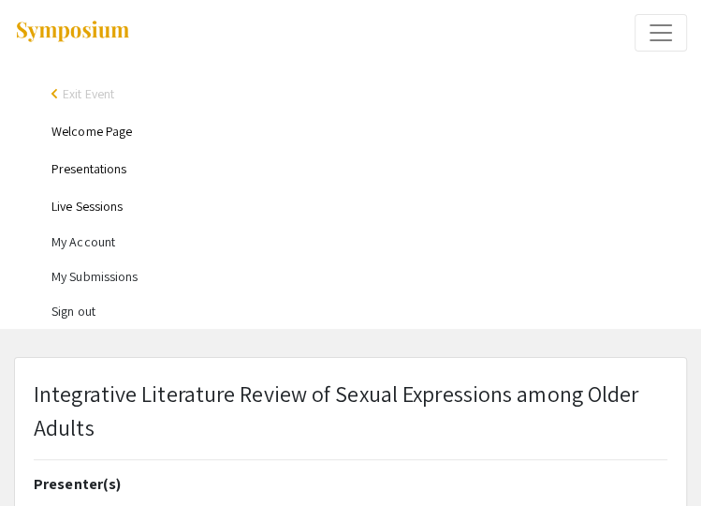
select select "auto"
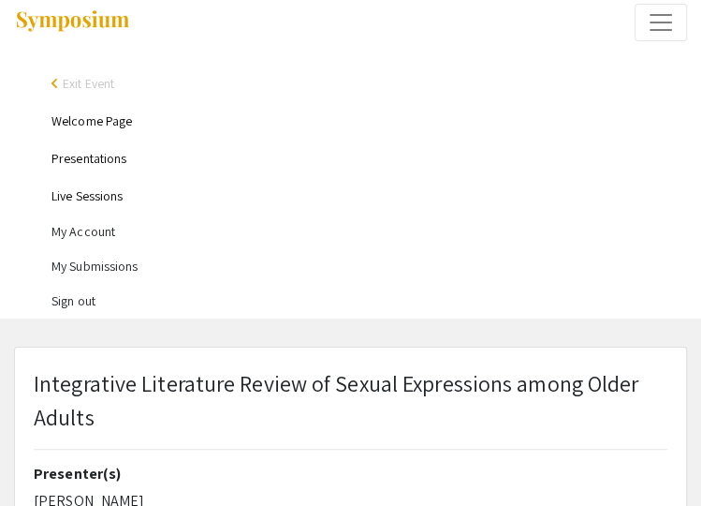
scroll to position [114, 0]
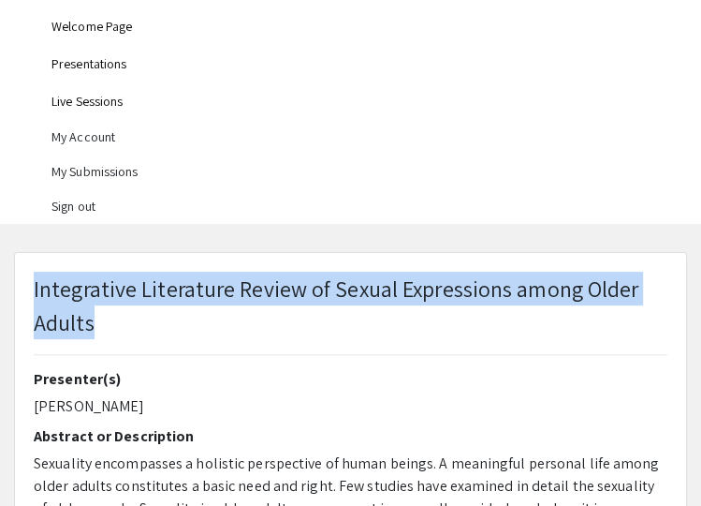
drag, startPoint x: 94, startPoint y: 319, endPoint x: 28, endPoint y: 290, distance: 71.7
click at [28, 290] on div "Integrative Literature Review of Sexual Expressions among Older Adults" at bounding box center [351, 321] width 662 height 98
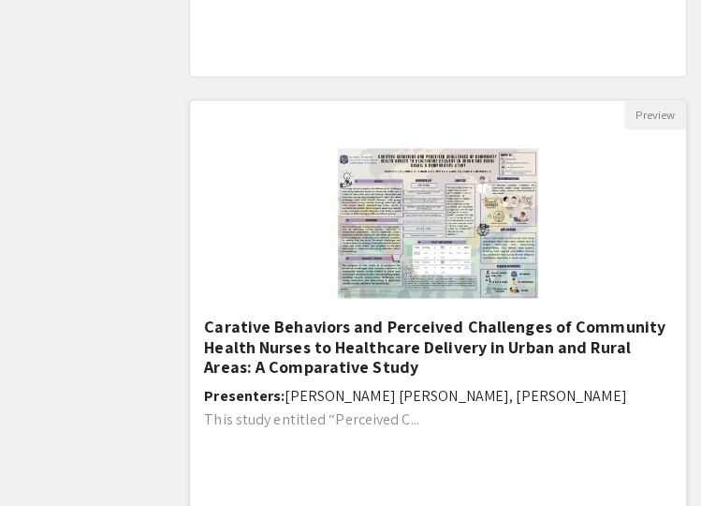
scroll to position [1288, 0]
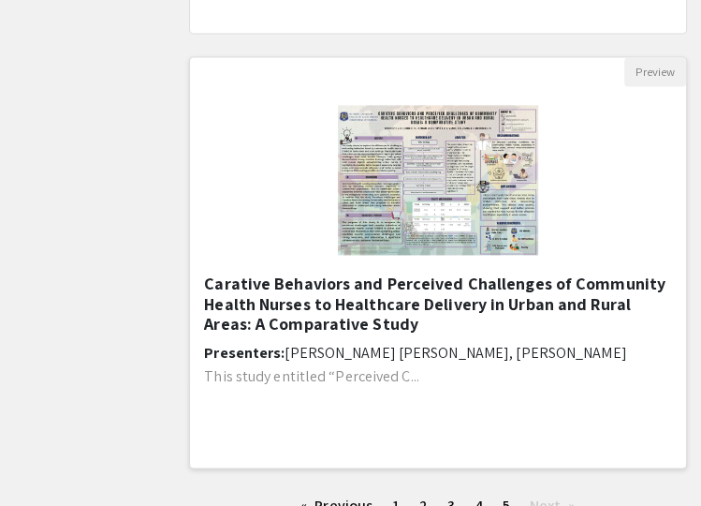
click at [371, 314] on h5 "Carative Behaviors and Perceived Challenges of Community Health Nurses to Healt…" at bounding box center [438, 303] width 468 height 61
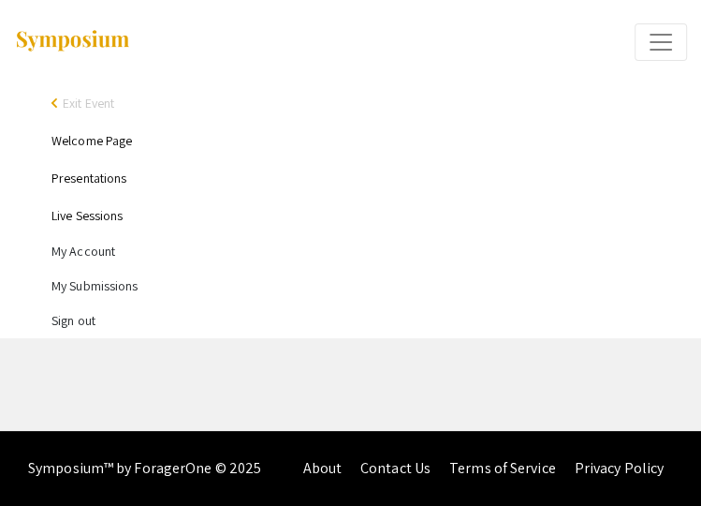
select select "custom"
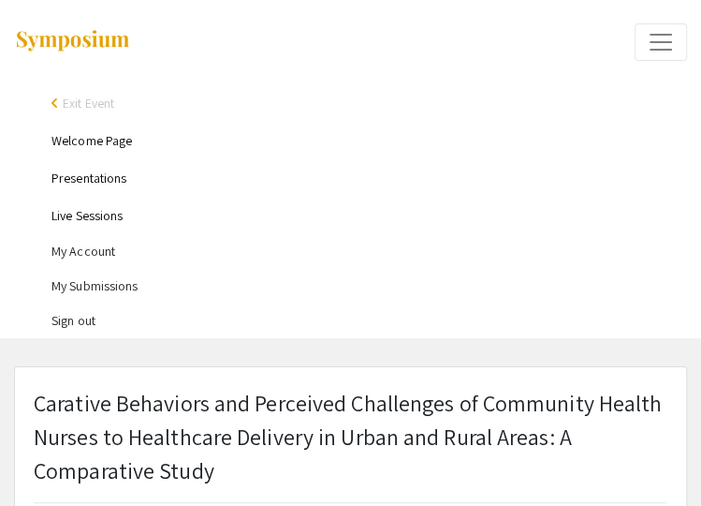
type input "0"
select select "custom"
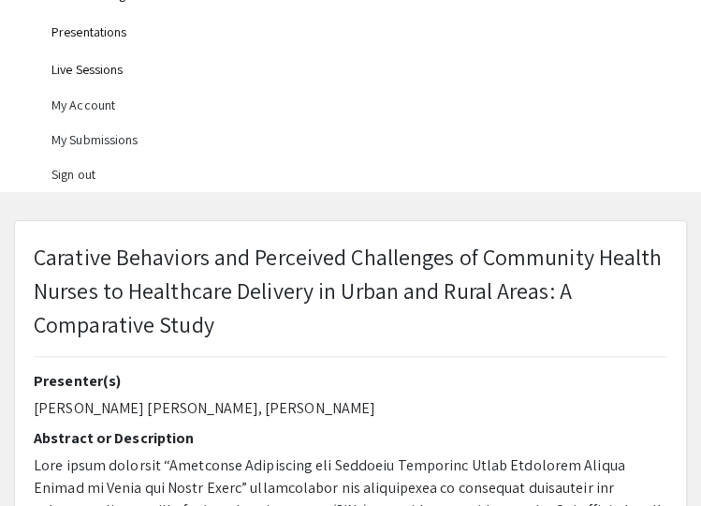
scroll to position [154, 0]
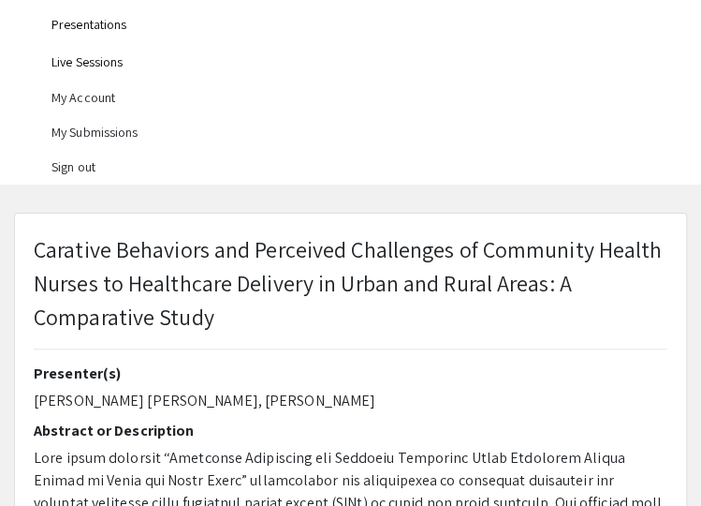
type input "1"
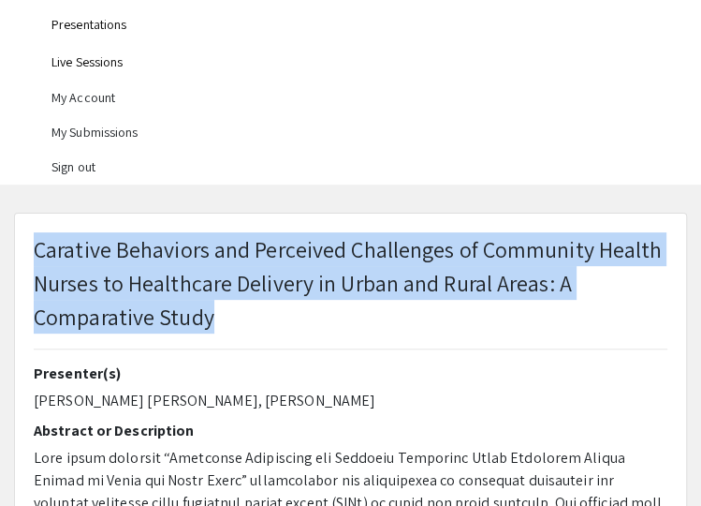
drag, startPoint x: 215, startPoint y: 316, endPoint x: 19, endPoint y: 251, distance: 207.0
select select "auto"
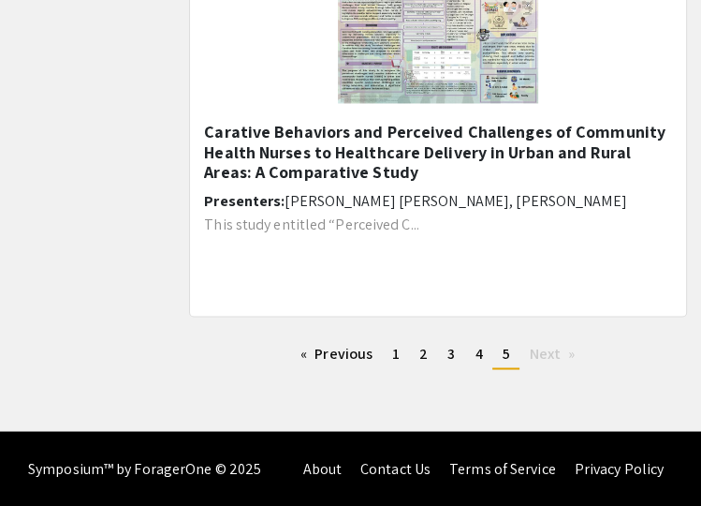
scroll to position [1438, 0]
